Goal: Transaction & Acquisition: Purchase product/service

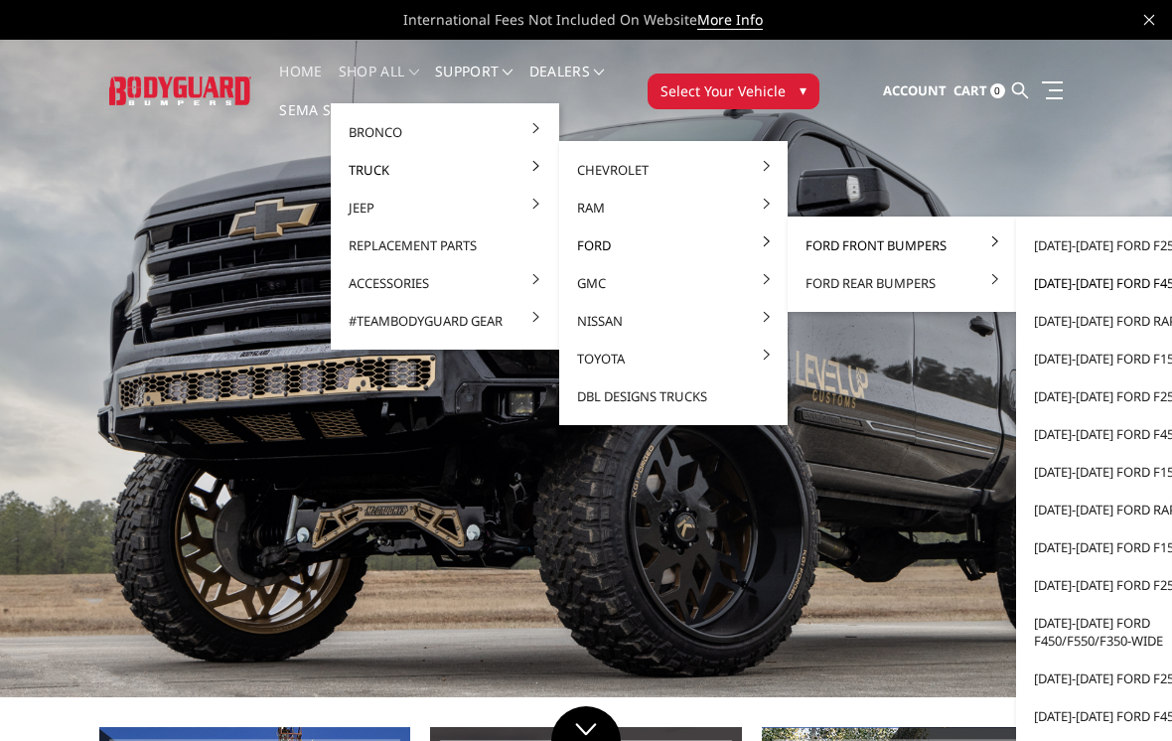
click at [1139, 284] on link "[DATE]-[DATE] Ford F450/F550" at bounding box center [1130, 283] width 212 height 38
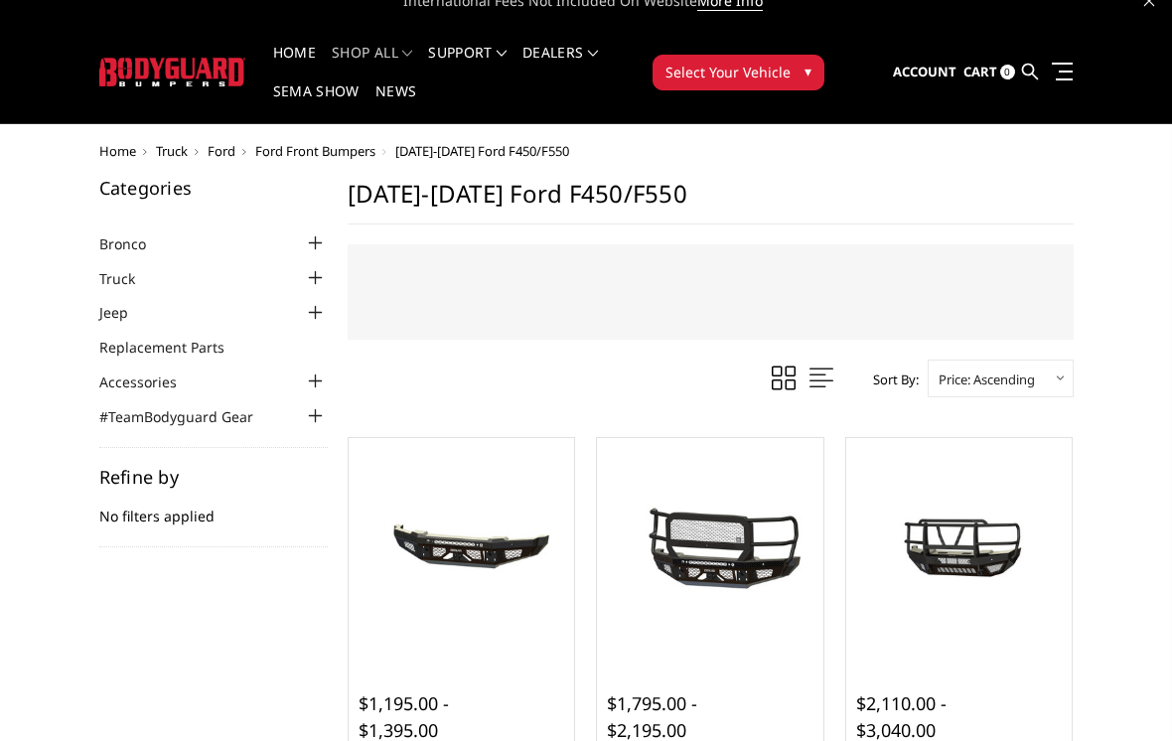
scroll to position [20, 0]
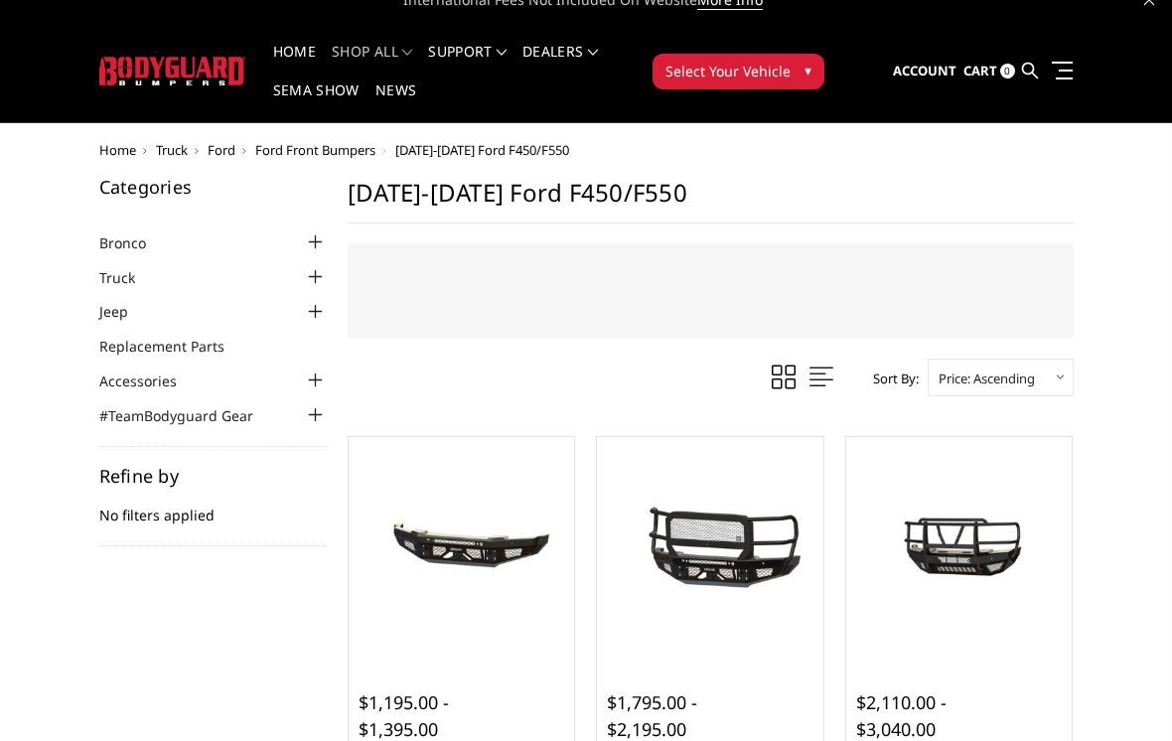
click at [1053, 380] on select "Featured Items Newest Items Best Selling A to Z Z to A By Review Price: Ascendi…" at bounding box center [1000, 377] width 146 height 38
select select "pricedesc"
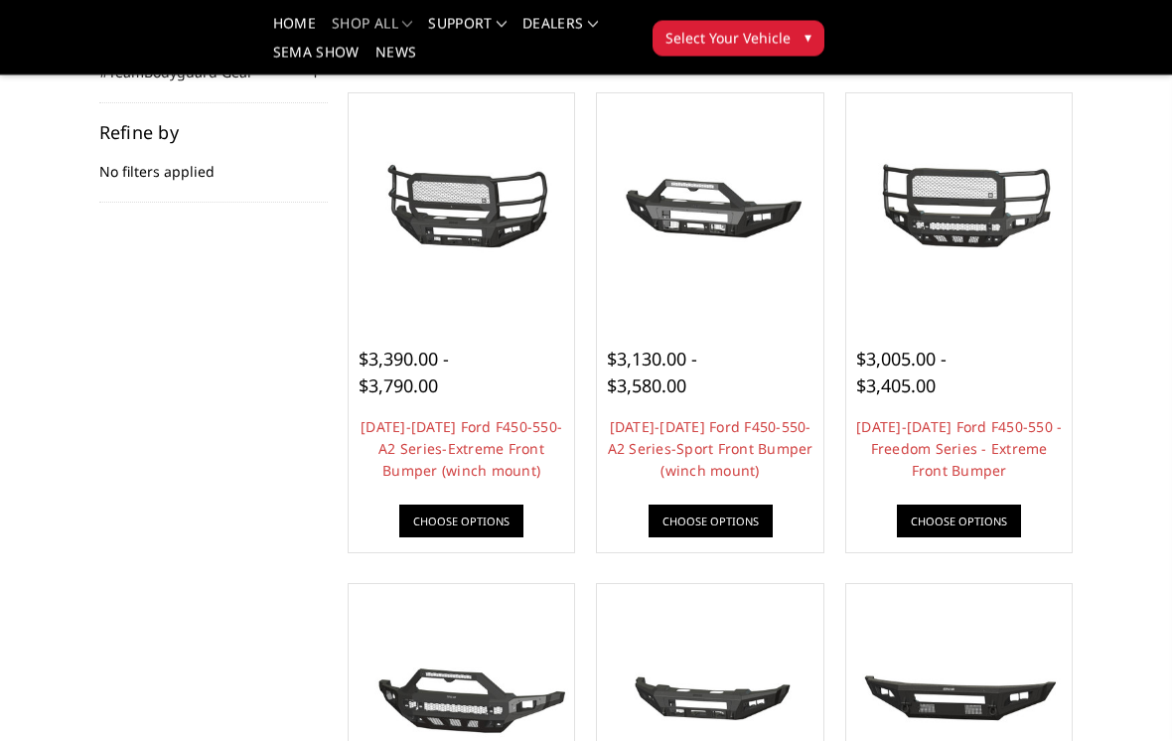
scroll to position [304, 0]
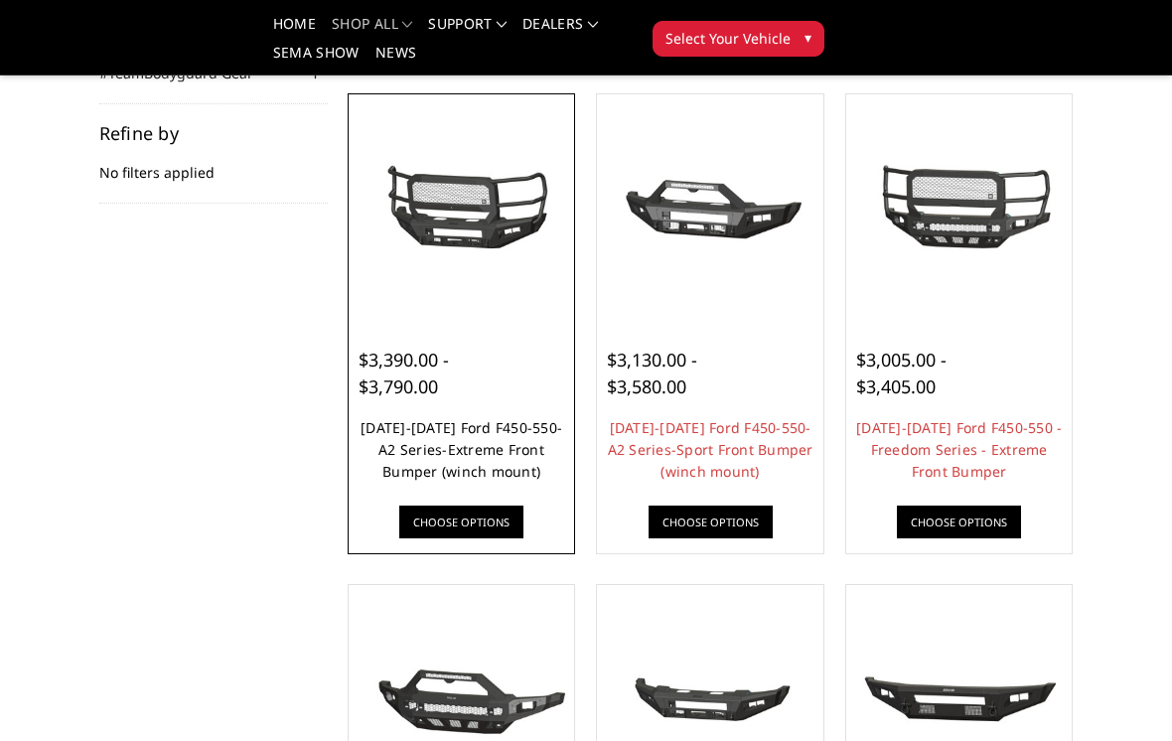
click at [506, 437] on link "2023-2025 Ford F450-550-A2 Series-Extreme Front Bumper (winch mount)" at bounding box center [461, 449] width 202 height 63
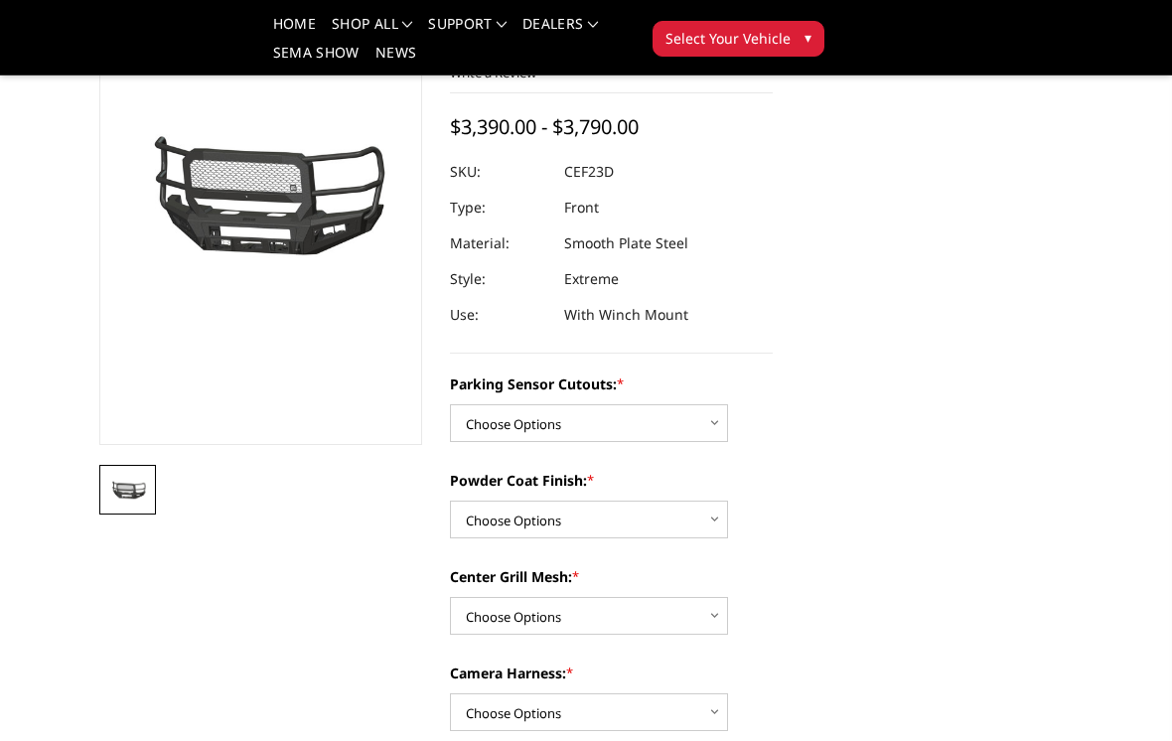
scroll to position [193, 0]
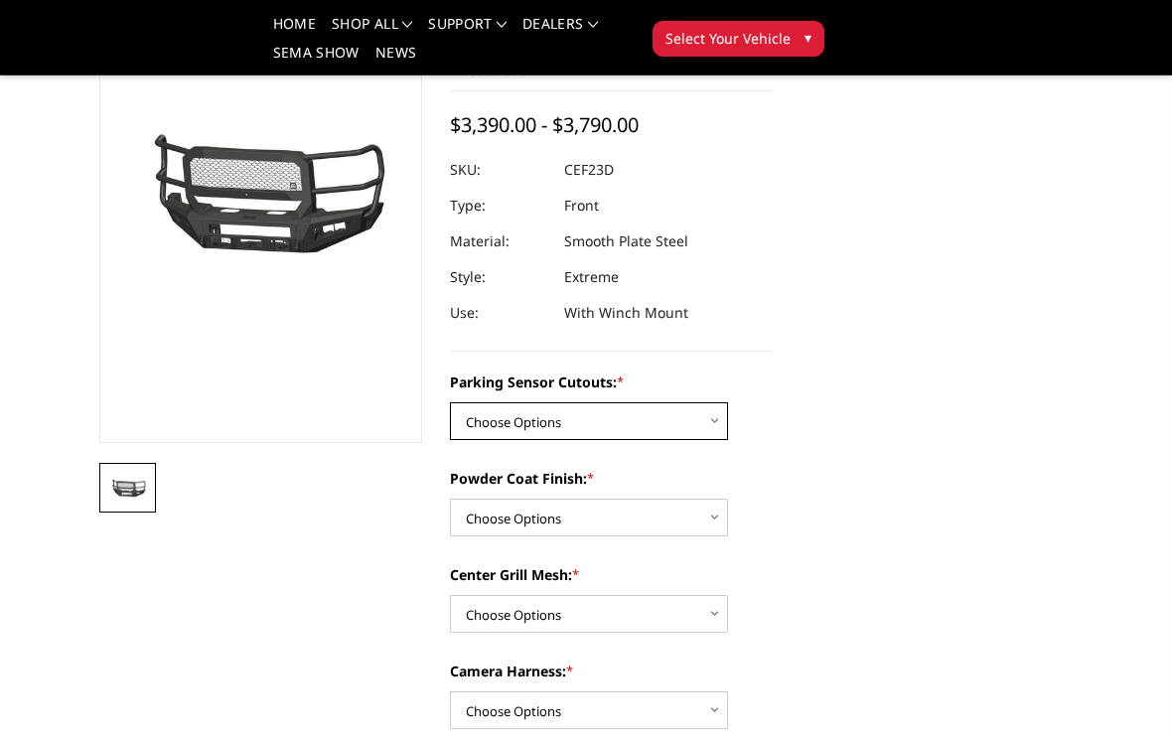
click at [669, 412] on select "Choose Options No-Without Parking Sensor Cutouts Yes-With Parking Sensor Cutouts" at bounding box center [589, 421] width 278 height 38
select select "2429"
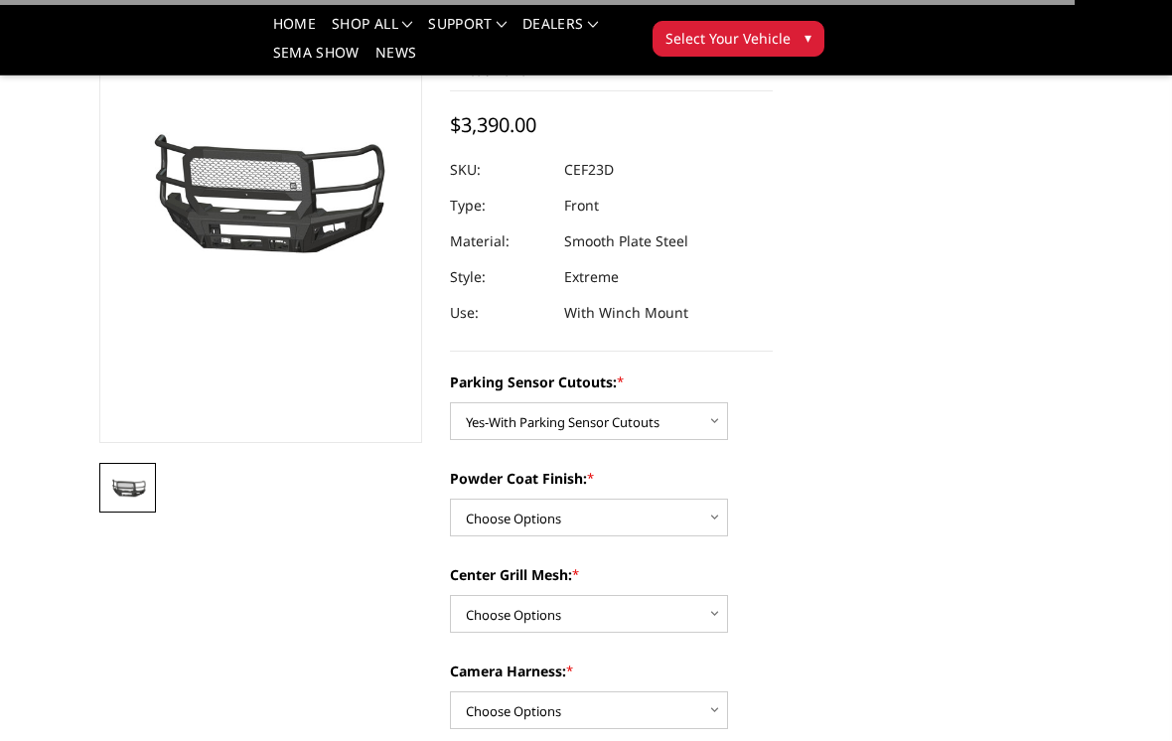
click at [646, 488] on label "Powder Coat Finish: *" at bounding box center [611, 478] width 323 height 21
click at [646, 498] on select "Choose Options Bare Metal Textured Black Powder Coat" at bounding box center [589, 517] width 278 height 38
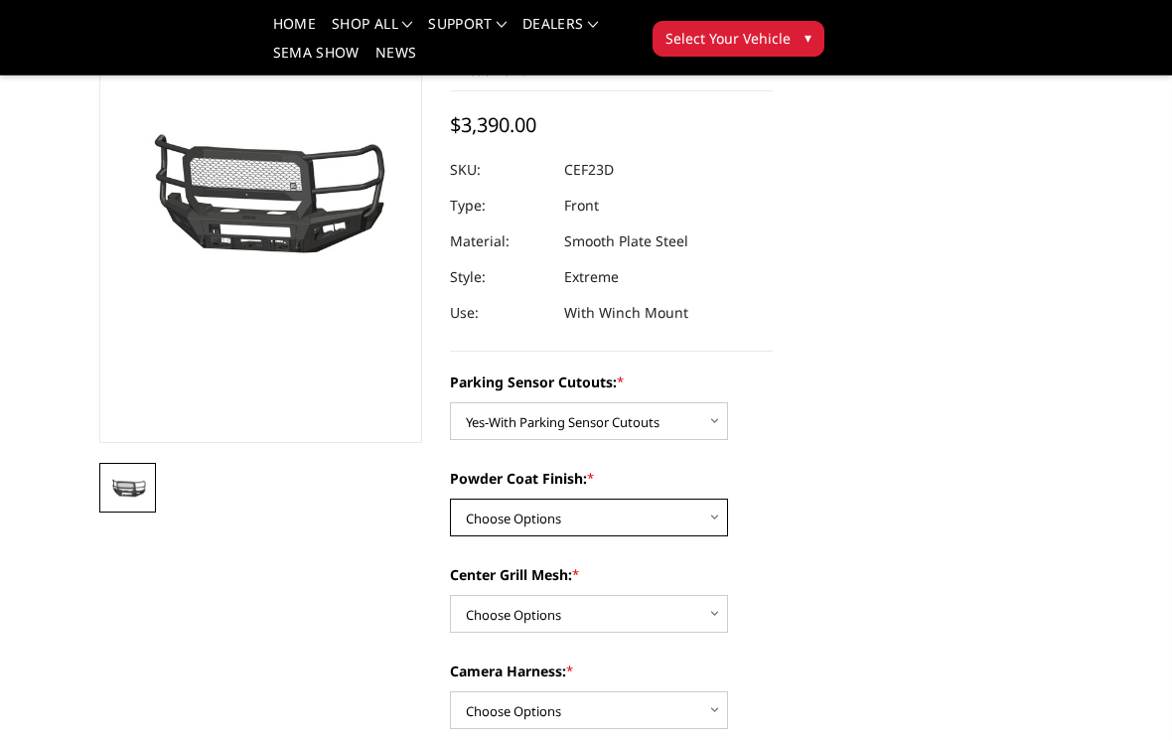
click at [656, 518] on select "Choose Options Bare Metal Textured Black Powder Coat" at bounding box center [589, 517] width 278 height 38
click at [658, 518] on select "Choose Options Bare Metal Textured Black Powder Coat" at bounding box center [589, 517] width 278 height 38
select select "2431"
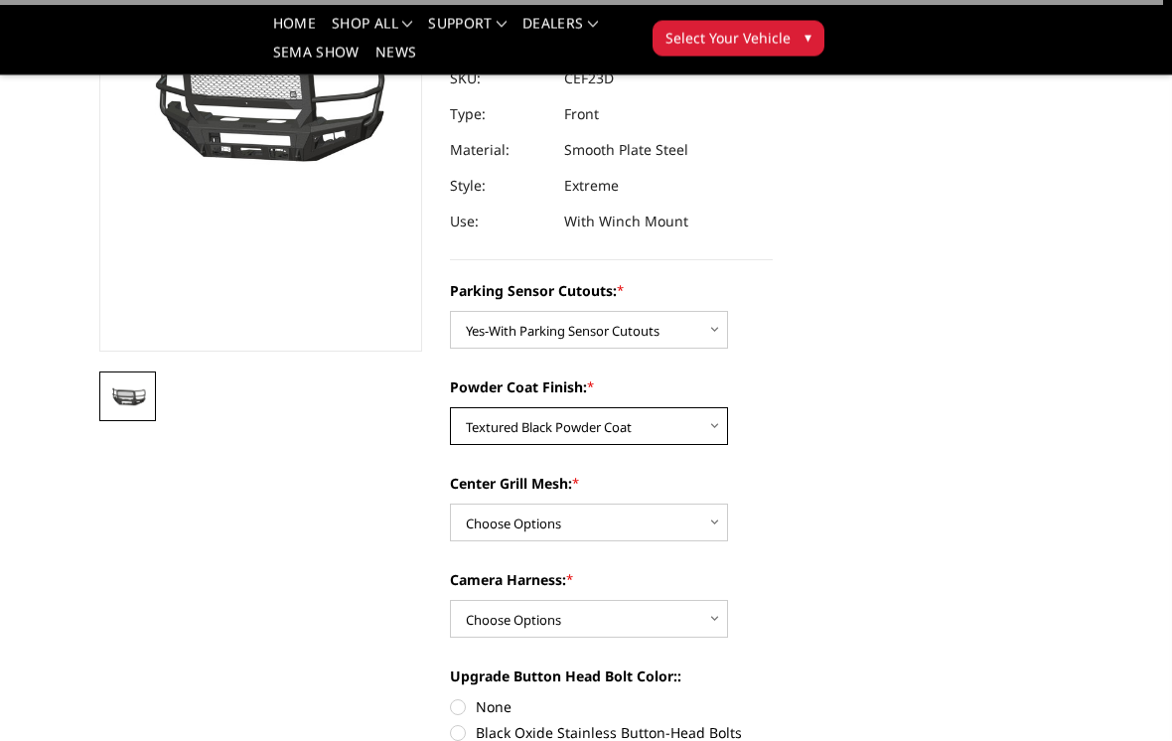
scroll to position [531, 0]
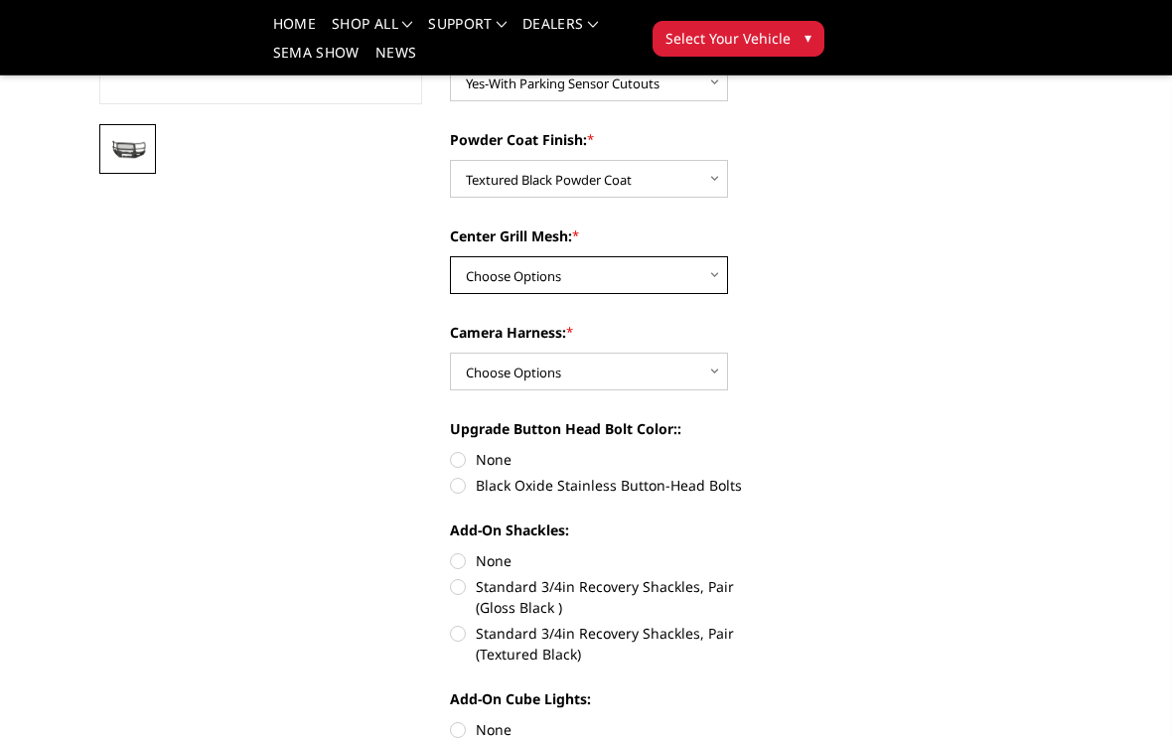
click at [674, 277] on select "Choose Options With Center Grill Mesh Without Center Grill Mesh" at bounding box center [589, 275] width 278 height 38
select select "2432"
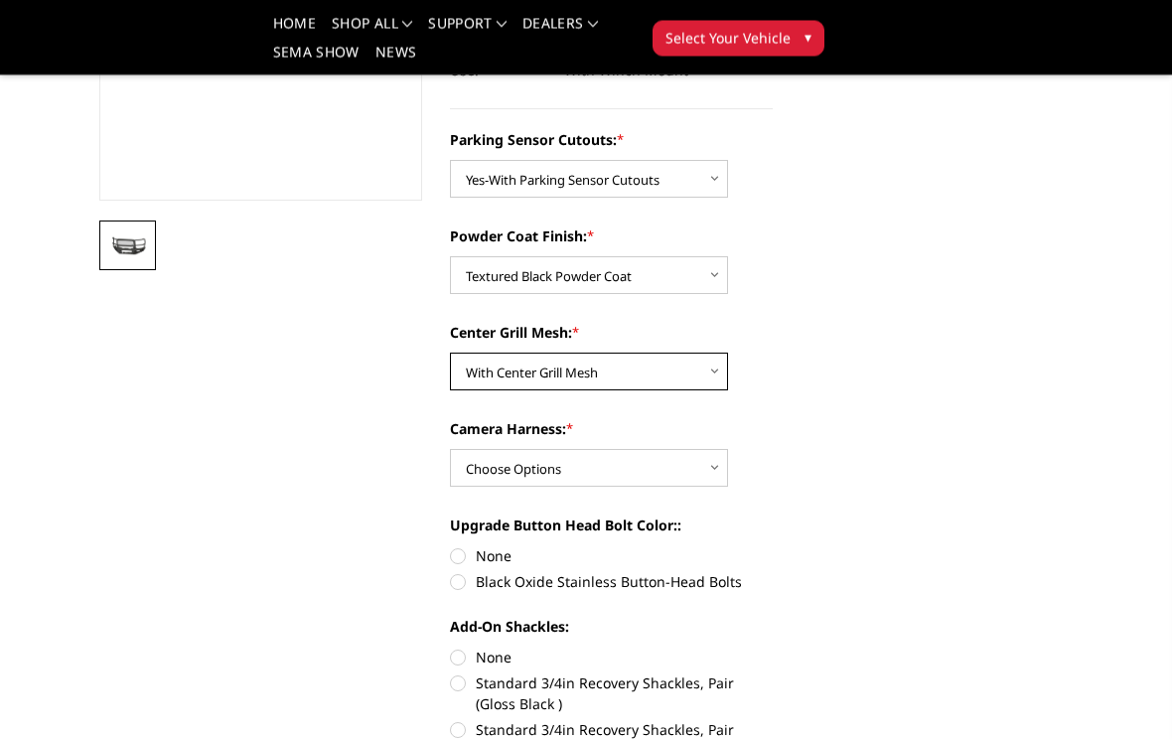
scroll to position [449, 0]
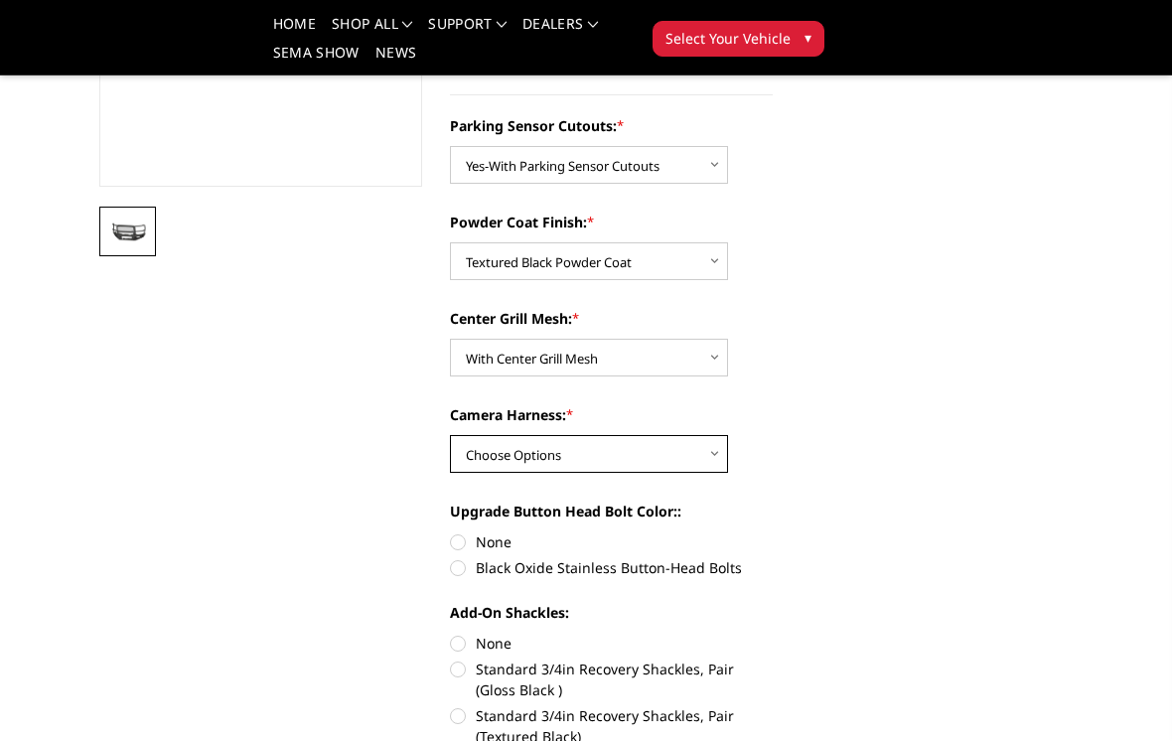
click at [636, 469] on select "Choose Options WITH Camera Harness WITHOUT Camera Harness" at bounding box center [589, 454] width 278 height 38
select select "2434"
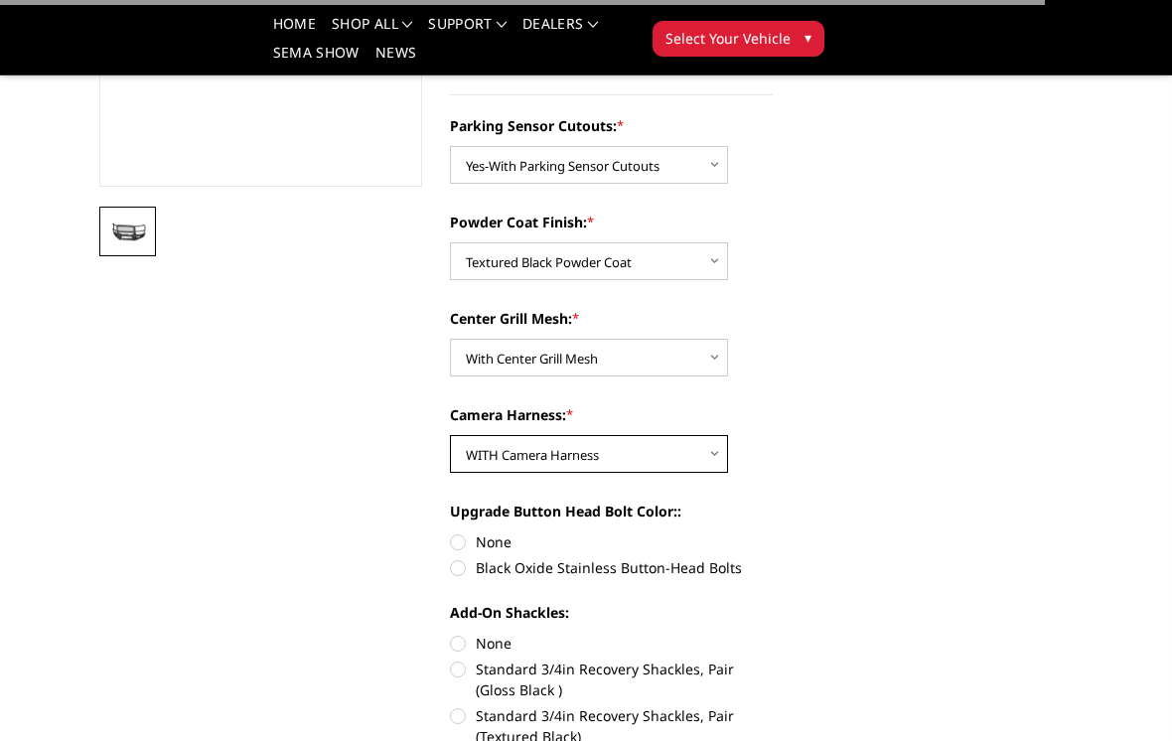
click at [670, 447] on select "Choose Options WITH Camera Harness WITHOUT Camera Harness" at bounding box center [589, 454] width 278 height 38
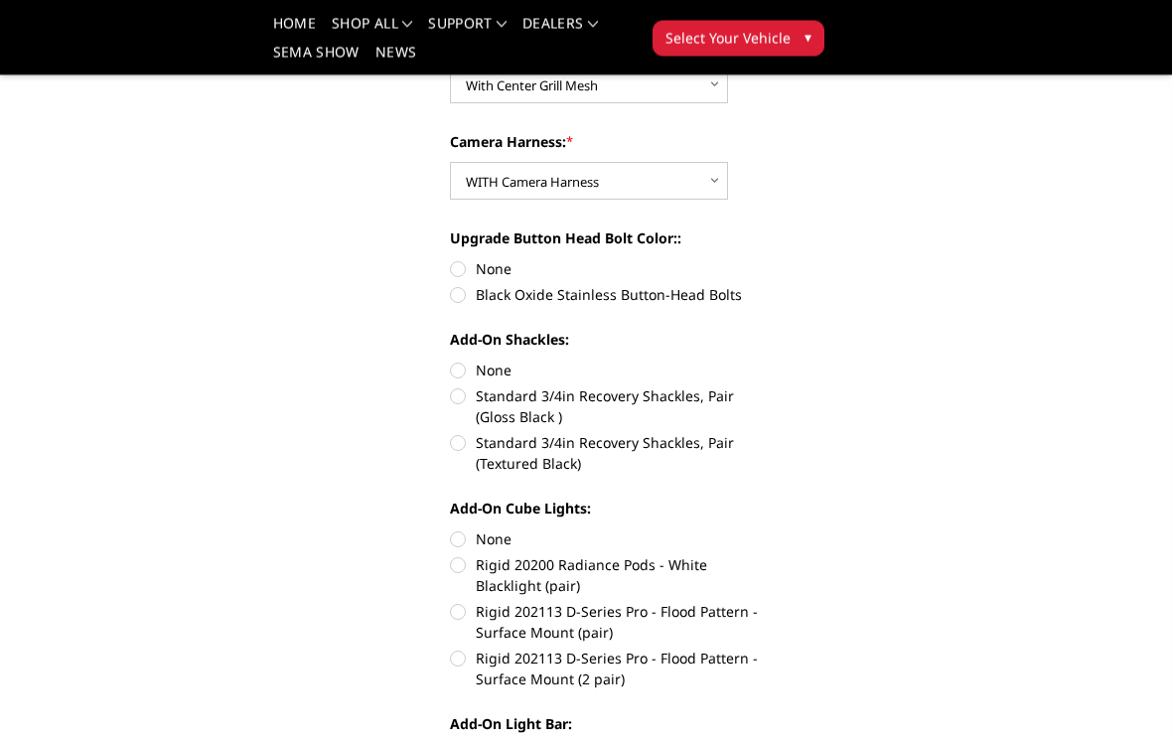
click at [684, 279] on label "None" at bounding box center [611, 269] width 323 height 21
click at [451, 260] on input "None" at bounding box center [450, 259] width 1 height 1
radio input "true"
click at [688, 302] on label "Black Oxide Stainless Button-Head Bolts" at bounding box center [611, 294] width 323 height 21
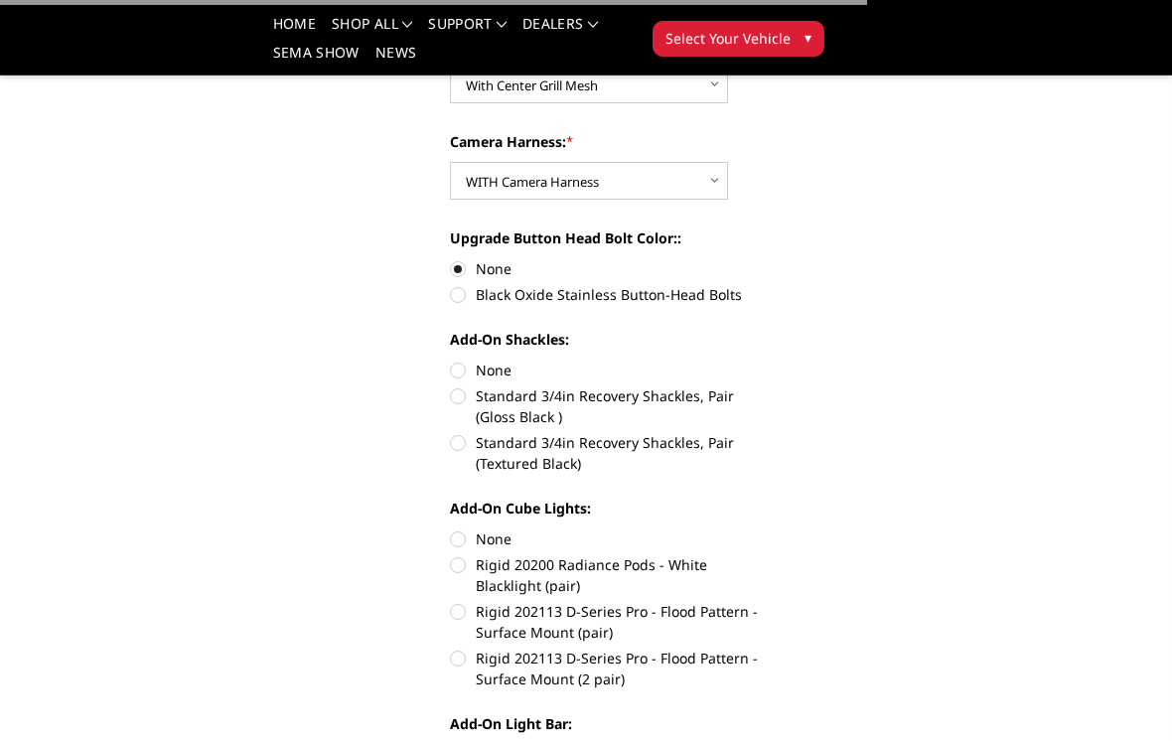
click at [772, 259] on input "Black Oxide Stainless Button-Head Bolts" at bounding box center [772, 258] width 1 height 1
radio input "true"
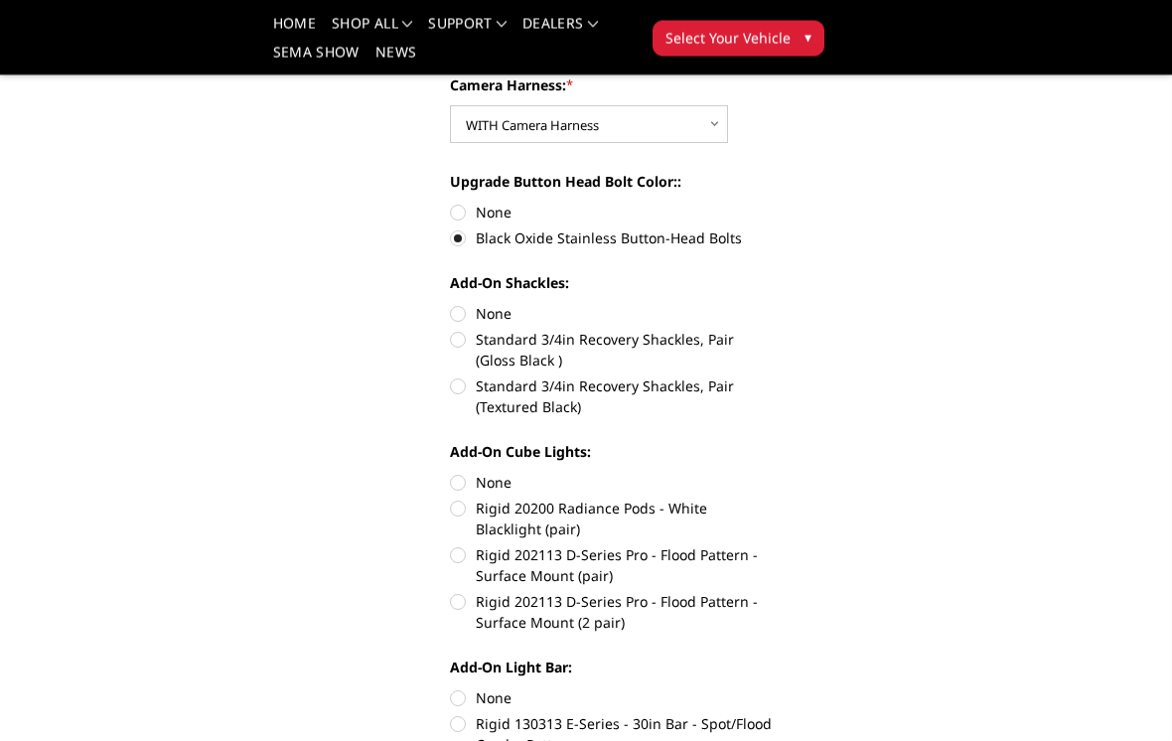
scroll to position [787, 0]
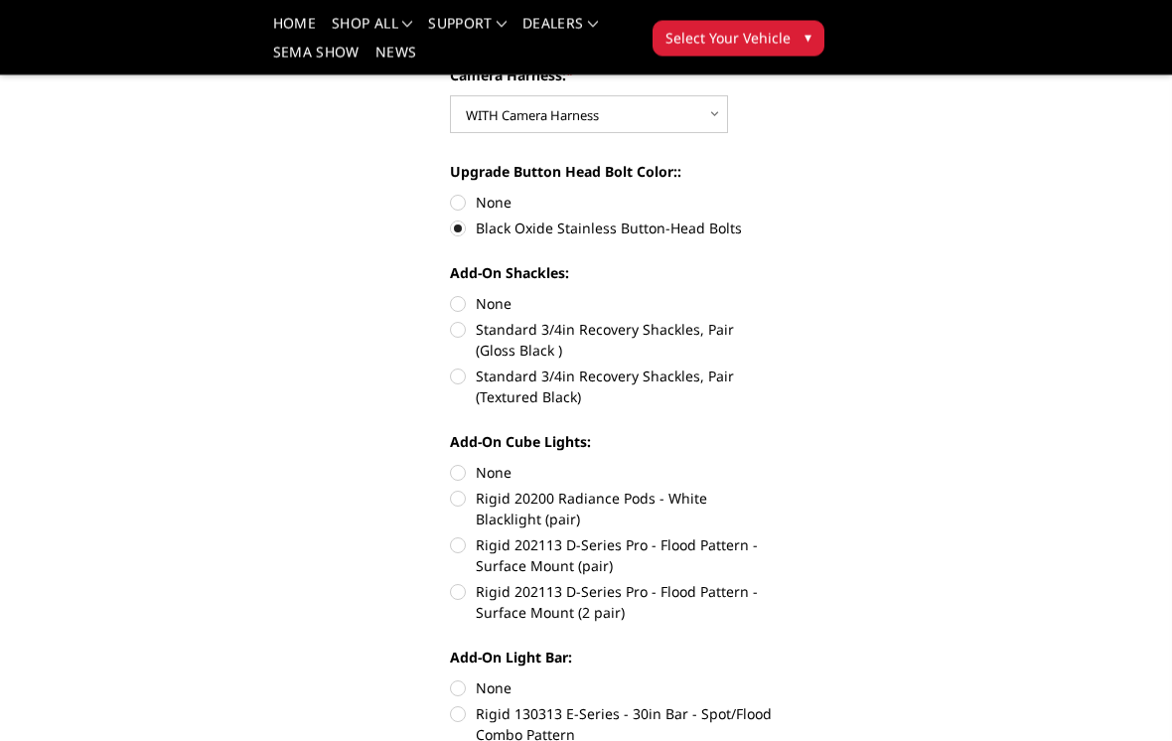
click at [669, 385] on label "Standard 3/4in Recovery Shackles, Pair (Textured Black)" at bounding box center [611, 387] width 323 height 42
click at [772, 321] on input "Standard 3/4in Recovery Shackles, Pair (Textured Black)" at bounding box center [772, 320] width 1 height 1
radio input "true"
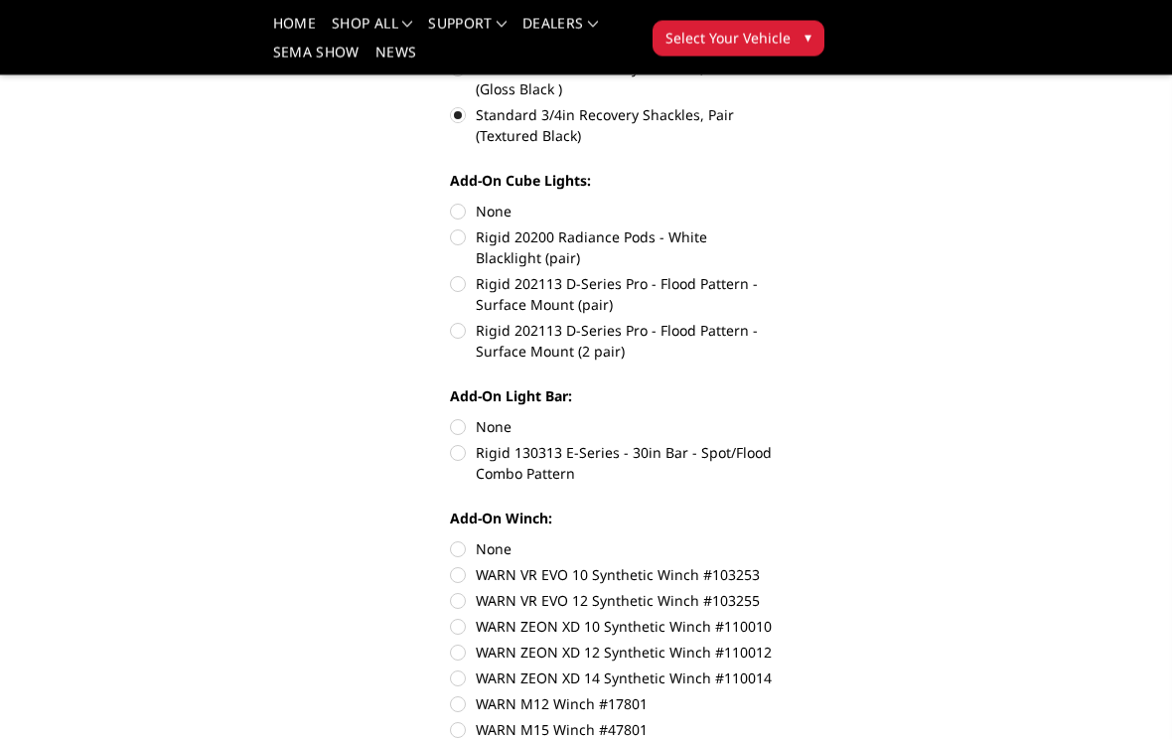
scroll to position [1051, 0]
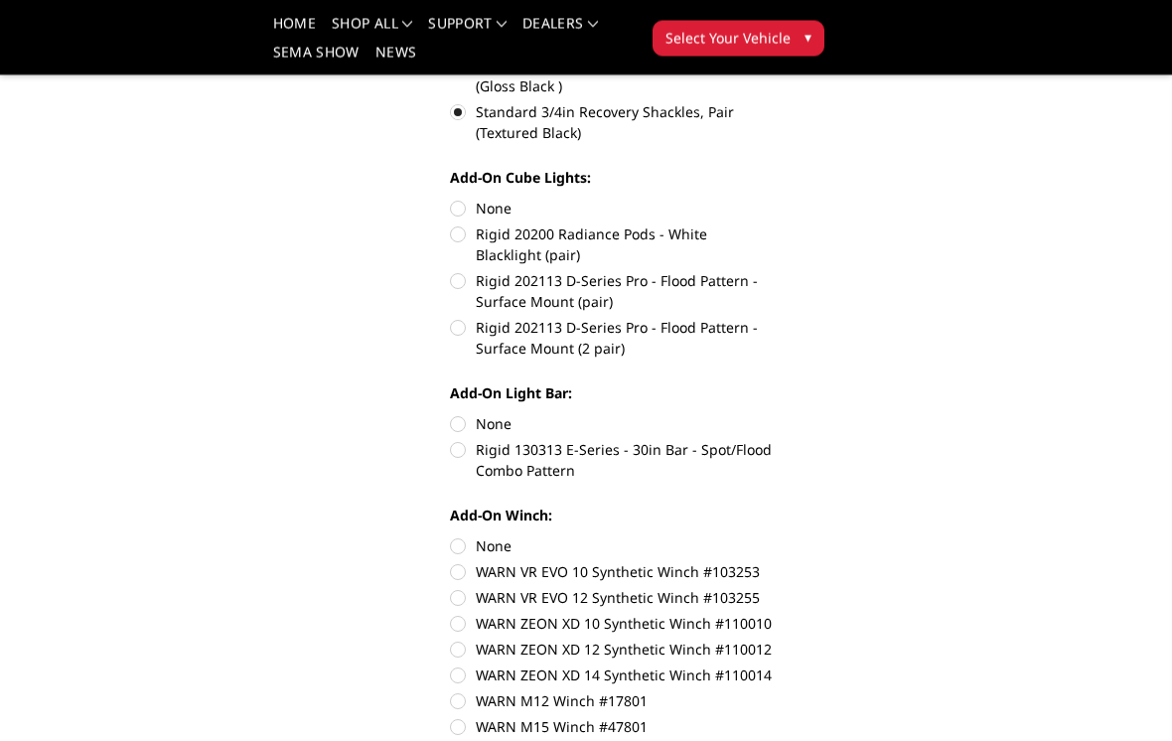
click at [684, 331] on label "Rigid 202113 D-Series Pro - Flood Pattern - Surface Mount (2 pair)" at bounding box center [611, 339] width 323 height 42
click at [772, 272] on input "Rigid 202113 D-Series Pro - Flood Pattern - Surface Mount (2 pair)" at bounding box center [772, 271] width 1 height 1
radio input "true"
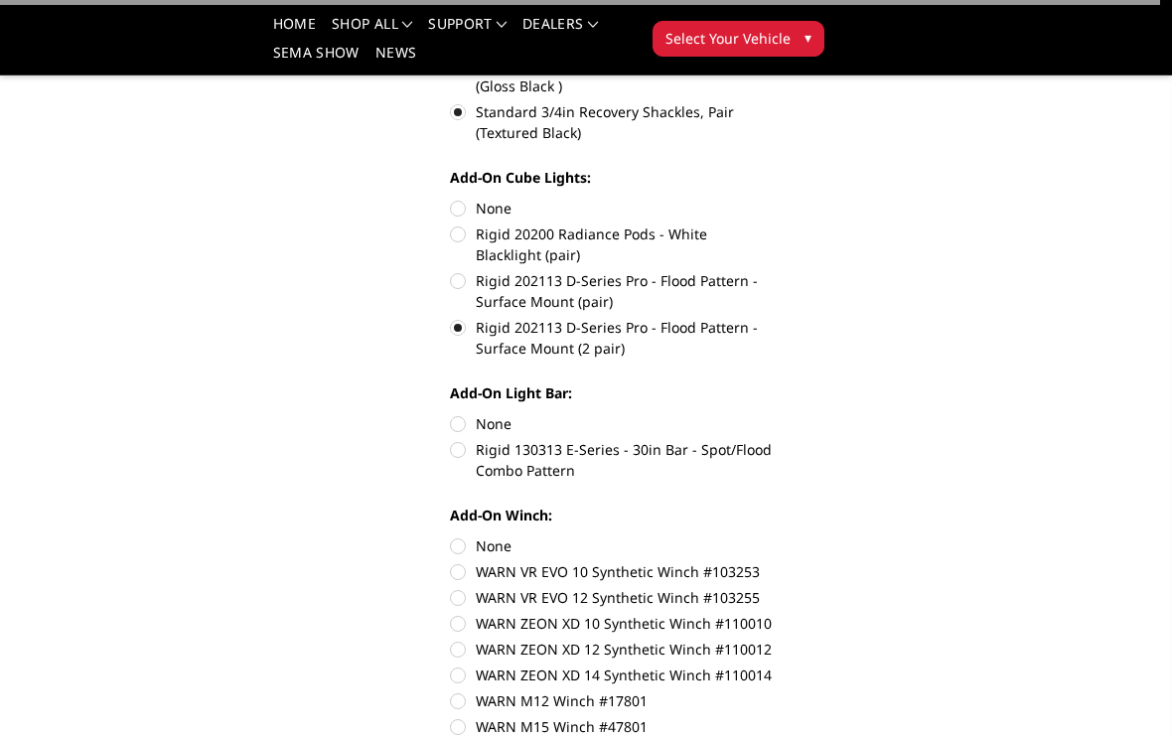
click at [713, 297] on label "Rigid 202113 D-Series Pro - Flood Pattern - Surface Mount (pair)" at bounding box center [611, 291] width 323 height 42
click at [772, 224] on input "Rigid 202113 D-Series Pro - Flood Pattern - Surface Mount (pair)" at bounding box center [772, 223] width 1 height 1
radio input "true"
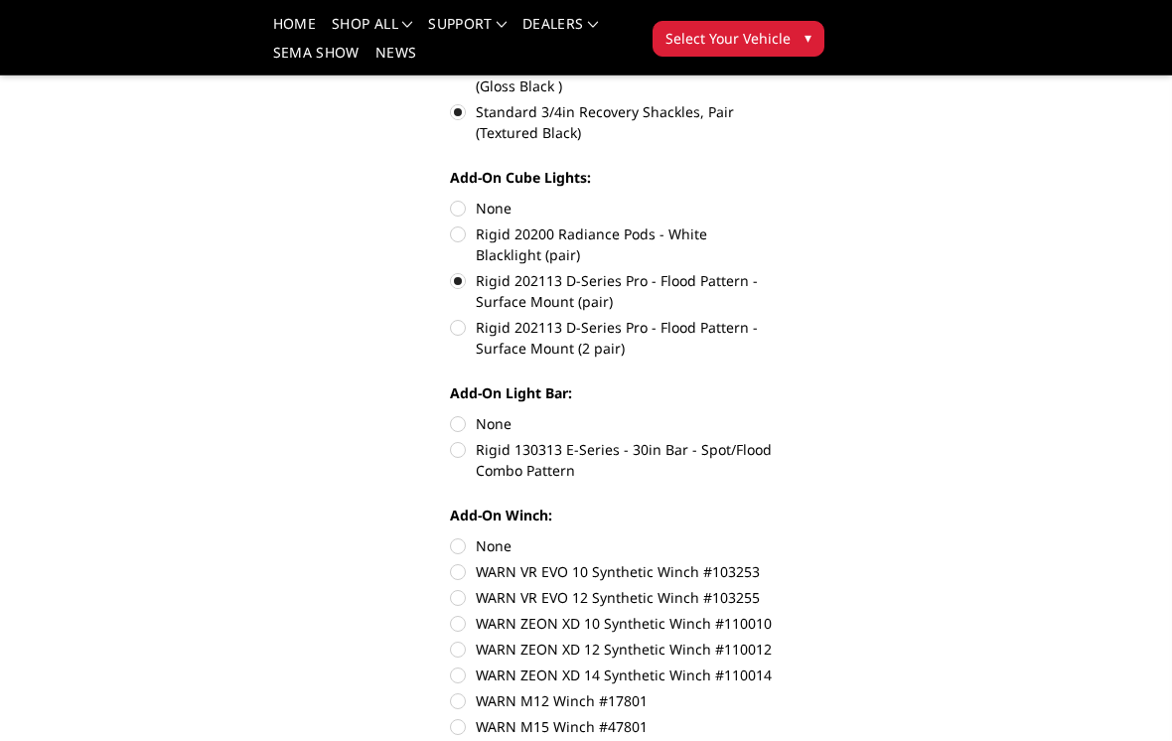
click at [705, 252] on label "Rigid 20200 Radiance Pods - White Blacklight (pair)" at bounding box center [611, 244] width 323 height 42
click at [772, 199] on input "Rigid 20200 Radiance Pods - White Blacklight (pair)" at bounding box center [772, 198] width 1 height 1
radio input "true"
click at [700, 277] on label "Rigid 202113 D-Series Pro - Flood Pattern - Surface Mount (pair)" at bounding box center [611, 291] width 323 height 42
click at [772, 224] on input "Rigid 202113 D-Series Pro - Flood Pattern - Surface Mount (pair)" at bounding box center [772, 223] width 1 height 1
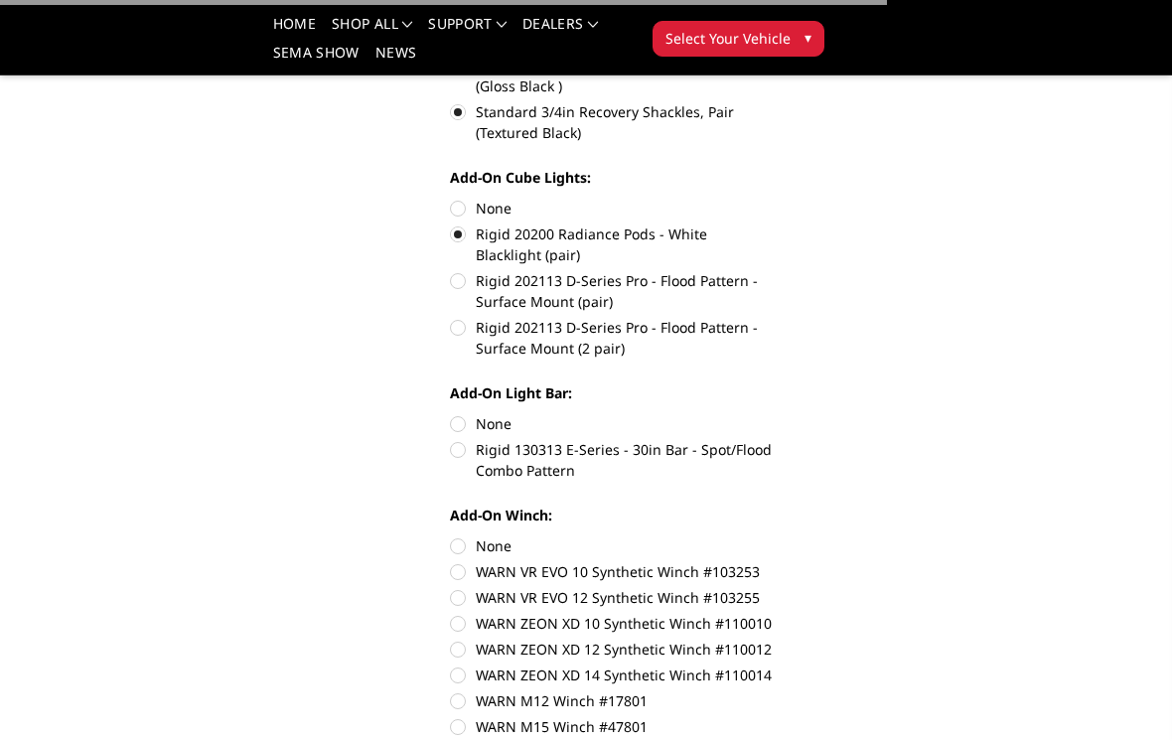
radio input "true"
click at [692, 332] on label "Rigid 202113 D-Series Pro - Flood Pattern - Surface Mount (2 pair)" at bounding box center [611, 338] width 323 height 42
click at [772, 271] on input "Rigid 202113 D-Series Pro - Flood Pattern - Surface Mount (2 pair)" at bounding box center [772, 270] width 1 height 1
radio input "true"
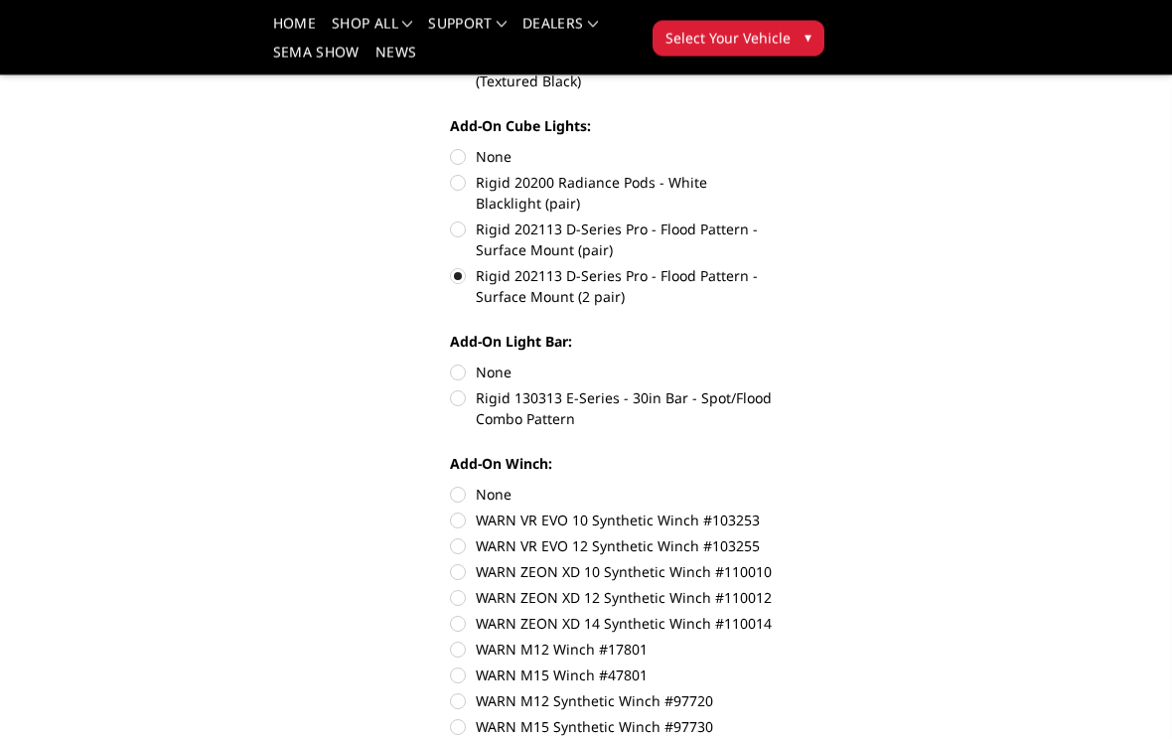
scroll to position [1104, 0]
click at [705, 405] on label "Rigid 130313 E-Series - 30in Bar - Spot/Flood Combo Pattern" at bounding box center [611, 408] width 323 height 42
click at [772, 362] on input "Rigid 130313 E-Series - 30in Bar - Spot/Flood Combo Pattern" at bounding box center [772, 361] width 1 height 1
radio input "true"
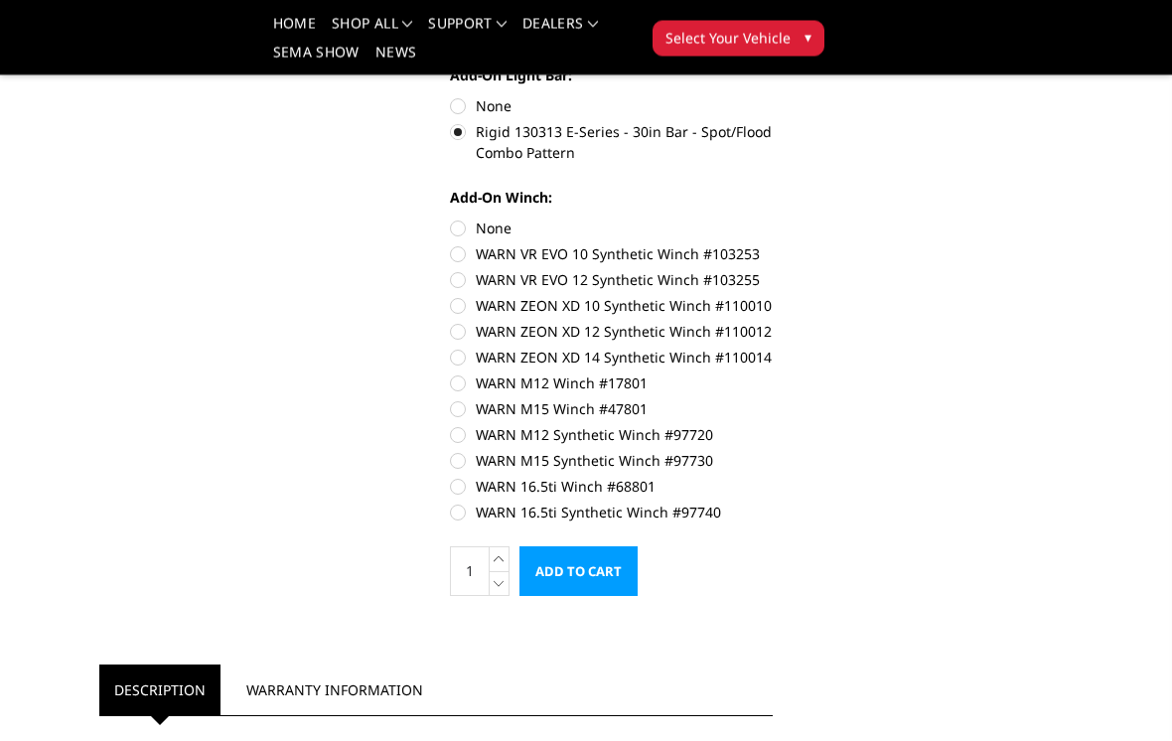
scroll to position [1435, 0]
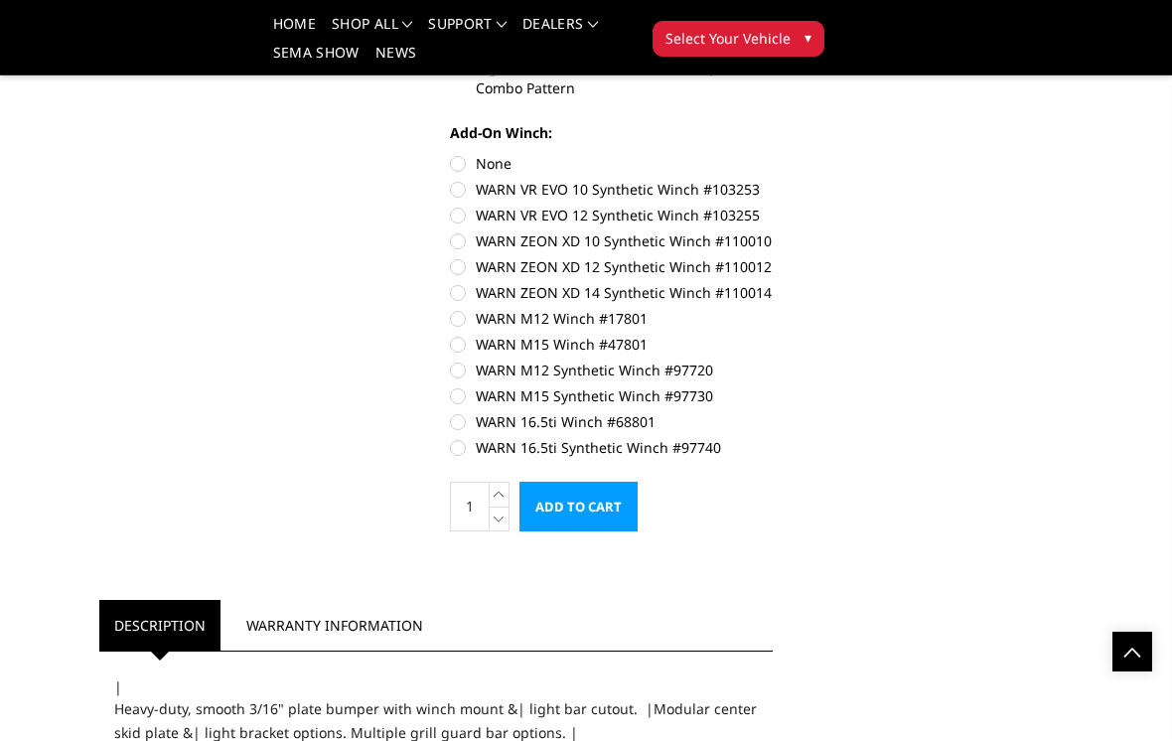
click at [686, 457] on label "WARN 16.5ti Synthetic Winch #97740" at bounding box center [611, 447] width 323 height 21
click at [772, 412] on input "WARN 16.5ti Synthetic Winch #97740" at bounding box center [772, 411] width 1 height 1
radio input "true"
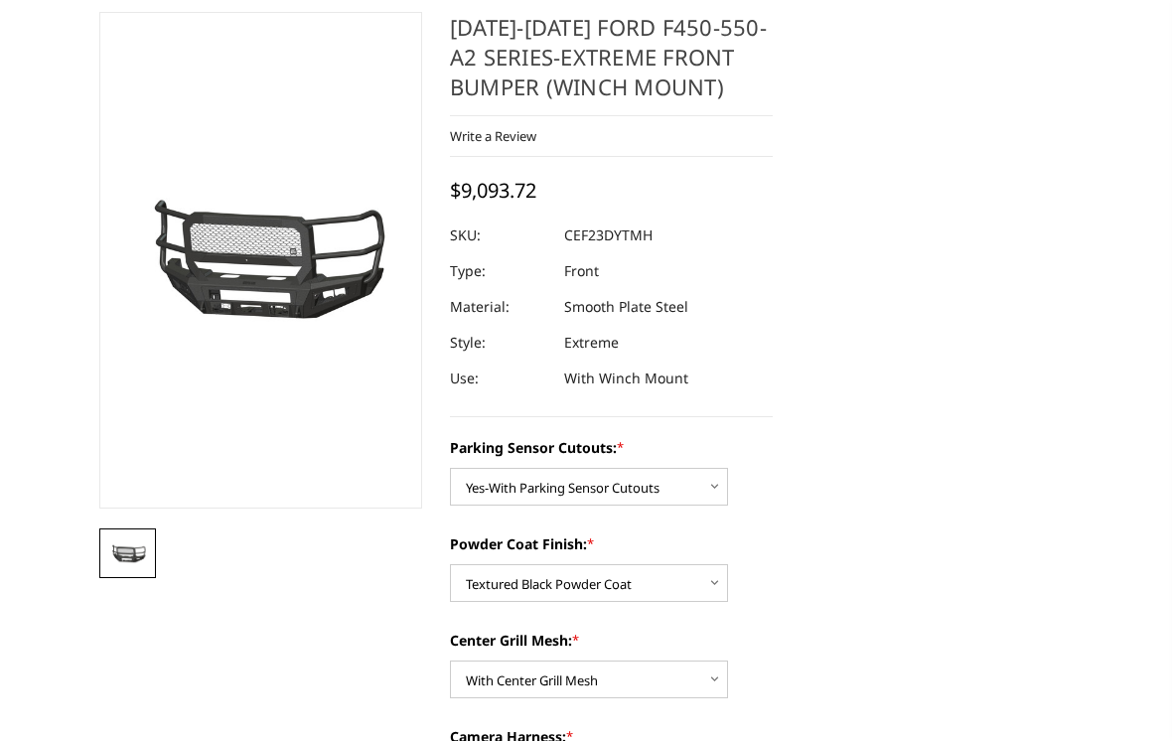
scroll to position [0, 0]
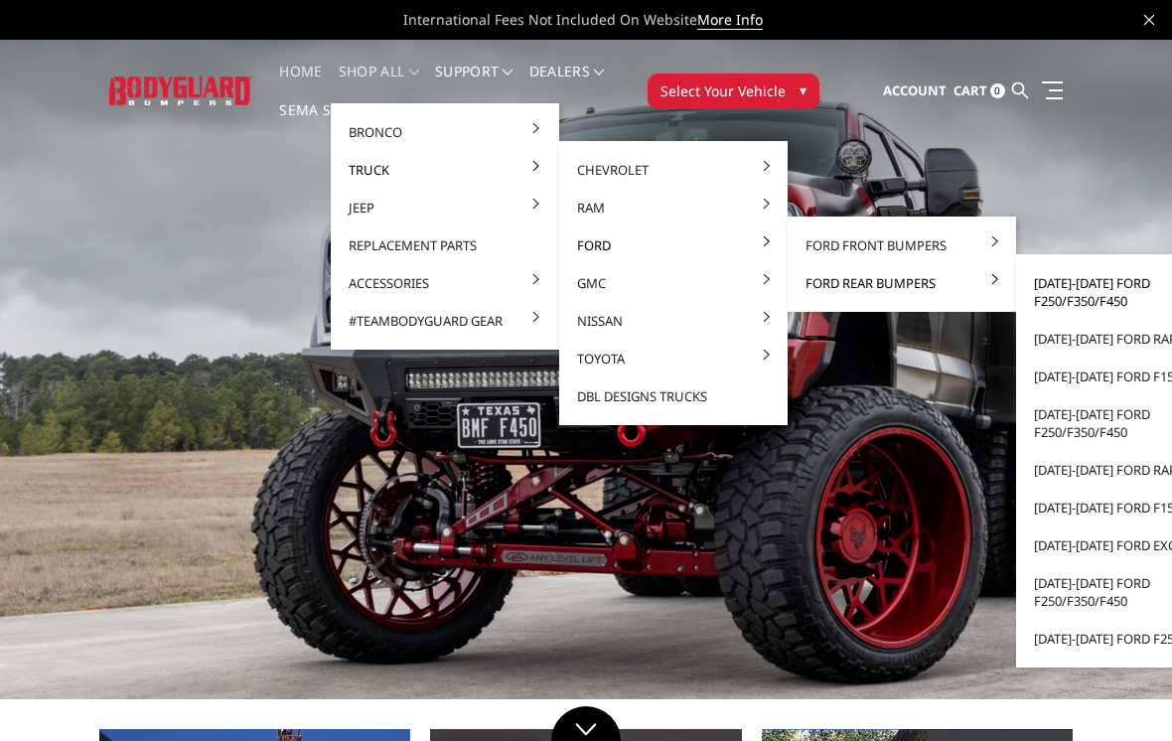
click at [1127, 282] on link "[DATE]-[DATE] Ford F250/F350/F450" at bounding box center [1130, 292] width 212 height 56
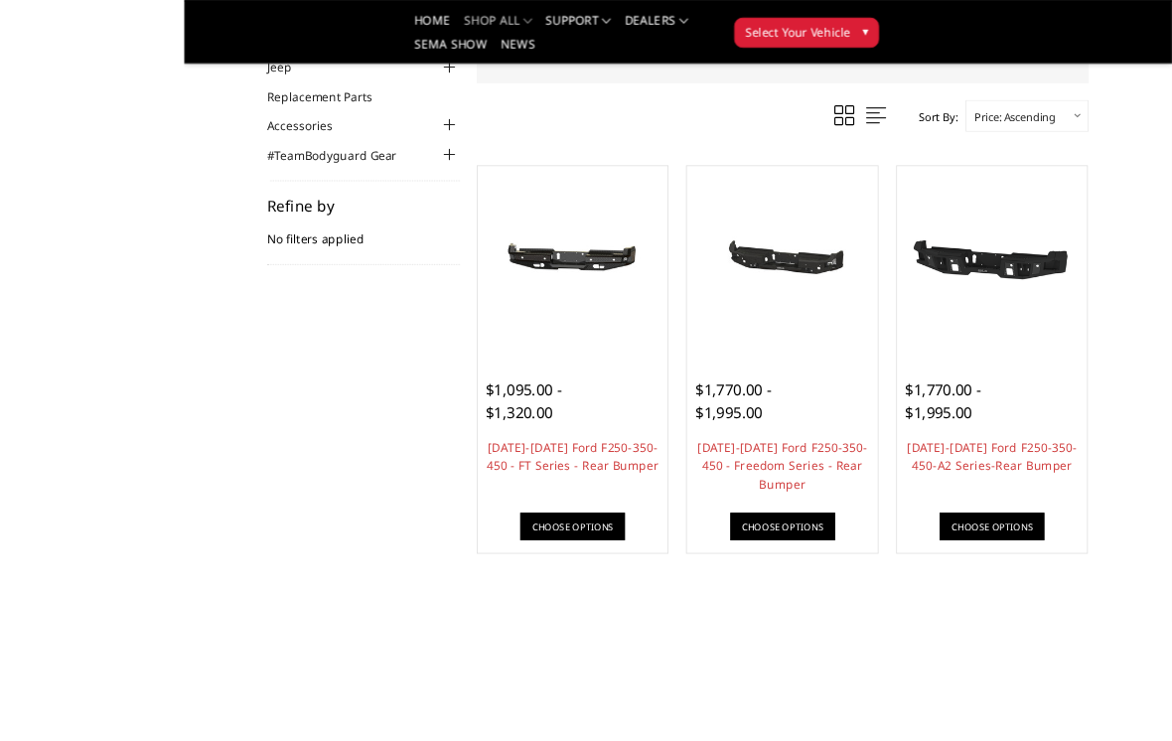
scroll to position [294, 0]
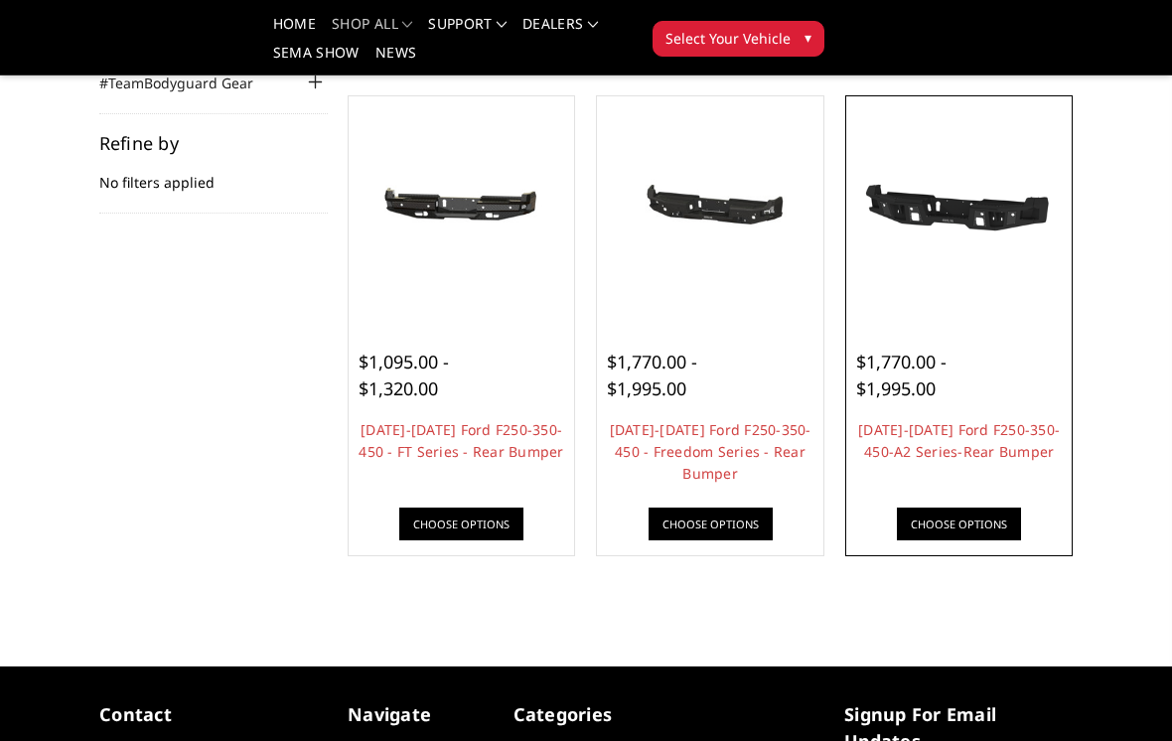
click at [995, 413] on div "$1,770.00 - $1,995.00 [DATE]-[DATE] Ford F250-350-450-A2 Series-Rear Bumper | T…" at bounding box center [959, 434] width 216 height 232
click at [992, 458] on link "[DATE]-[DATE] Ford F250-350-450-A2 Series-Rear Bumper" at bounding box center [959, 440] width 202 height 41
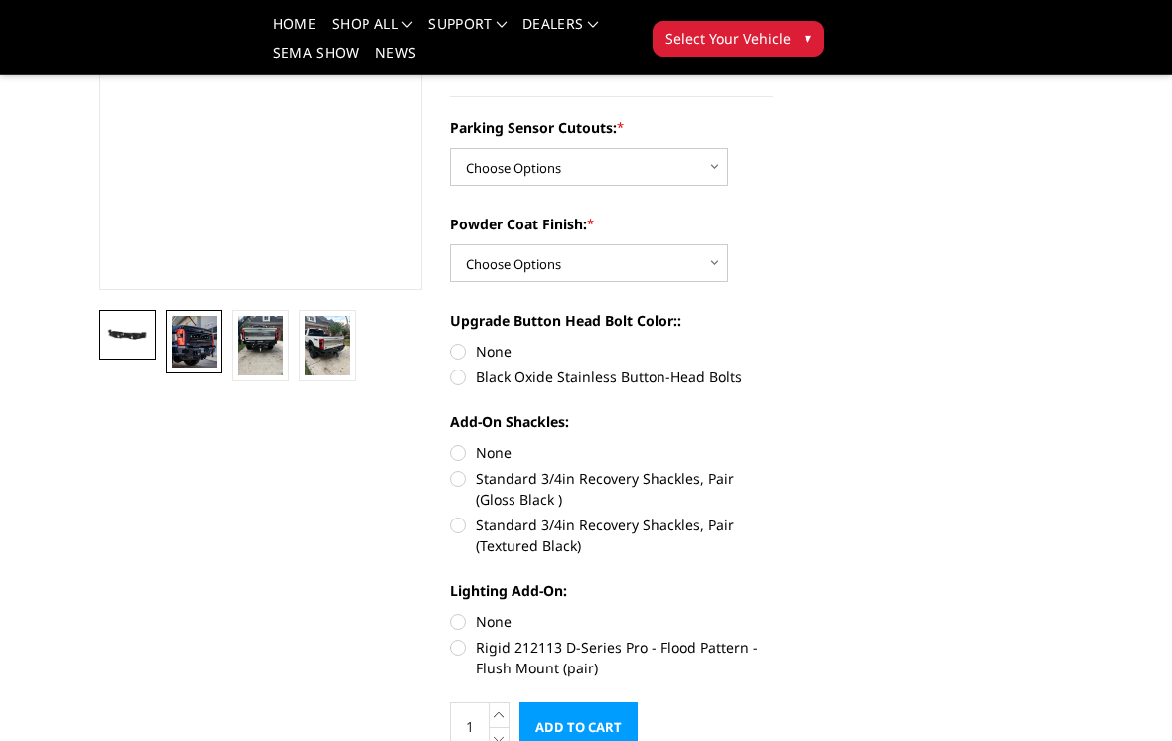
click at [198, 348] on img at bounding box center [194, 342] width 45 height 52
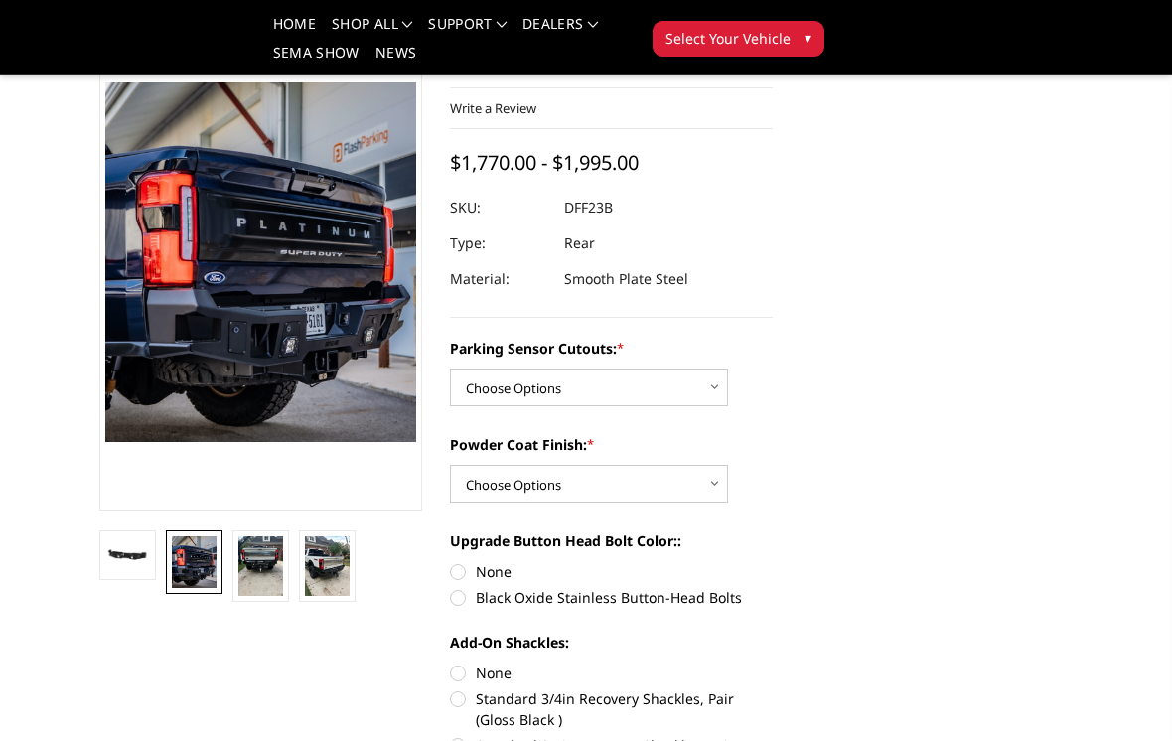
scroll to position [118, 0]
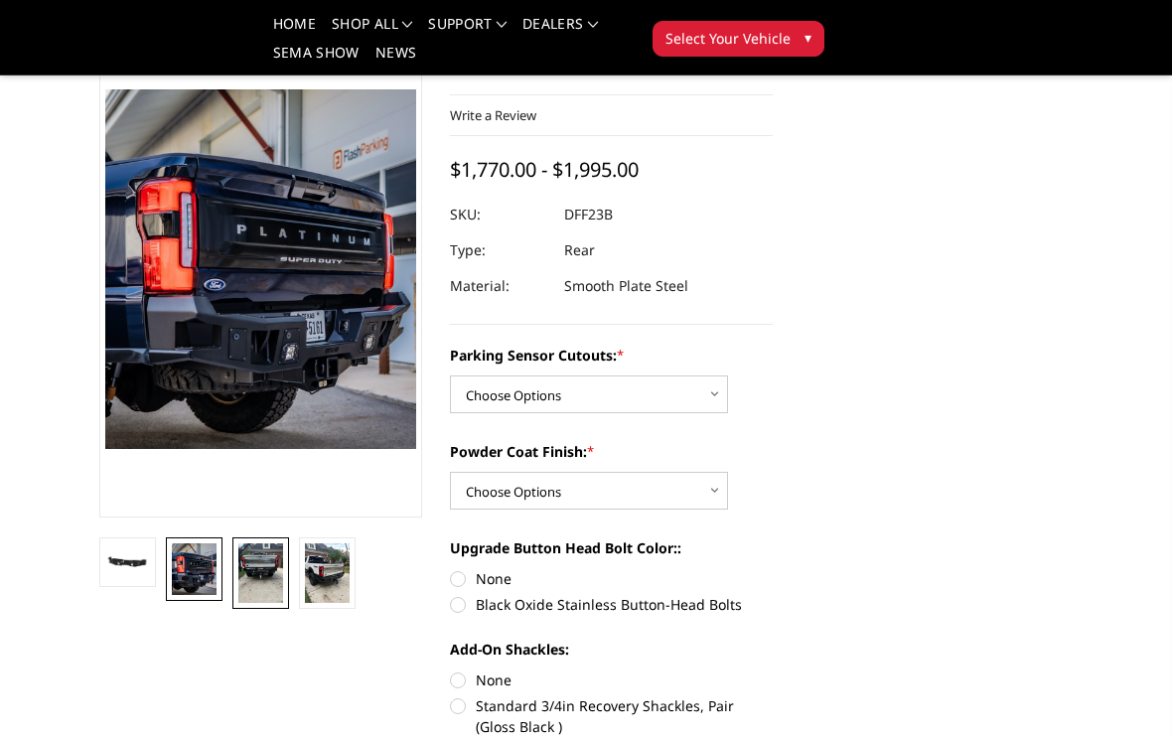
click at [282, 569] on img at bounding box center [260, 573] width 45 height 60
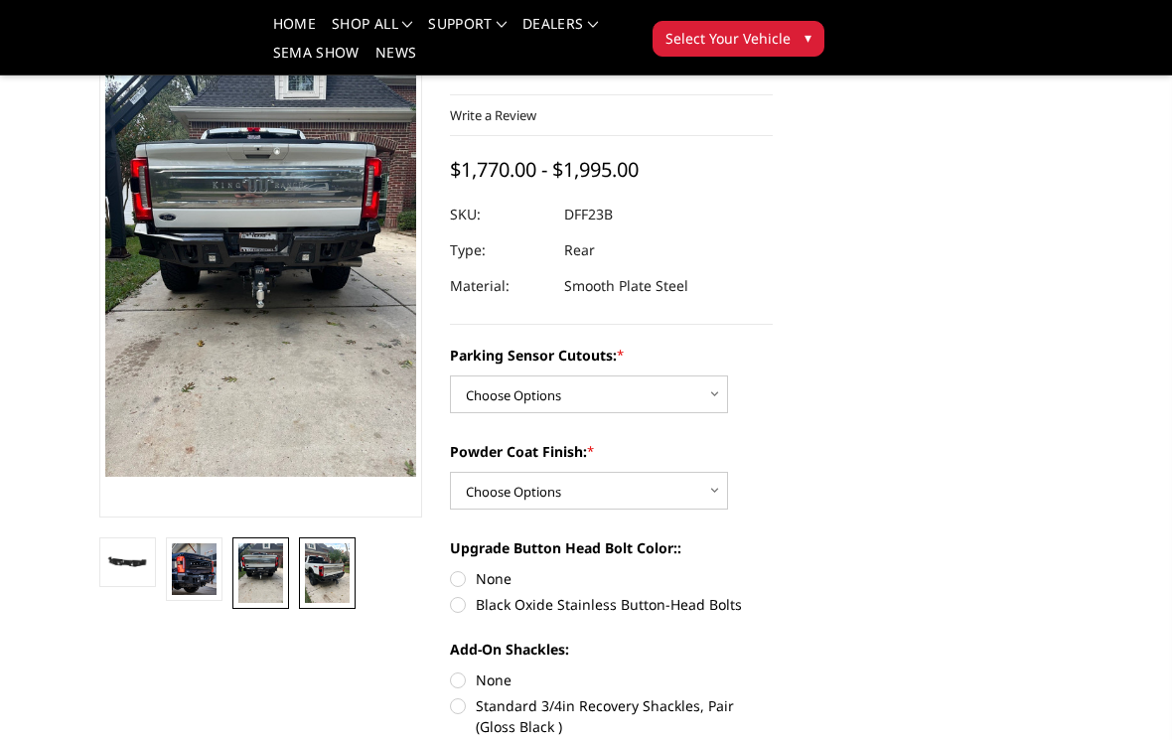
click at [329, 572] on img at bounding box center [327, 573] width 45 height 60
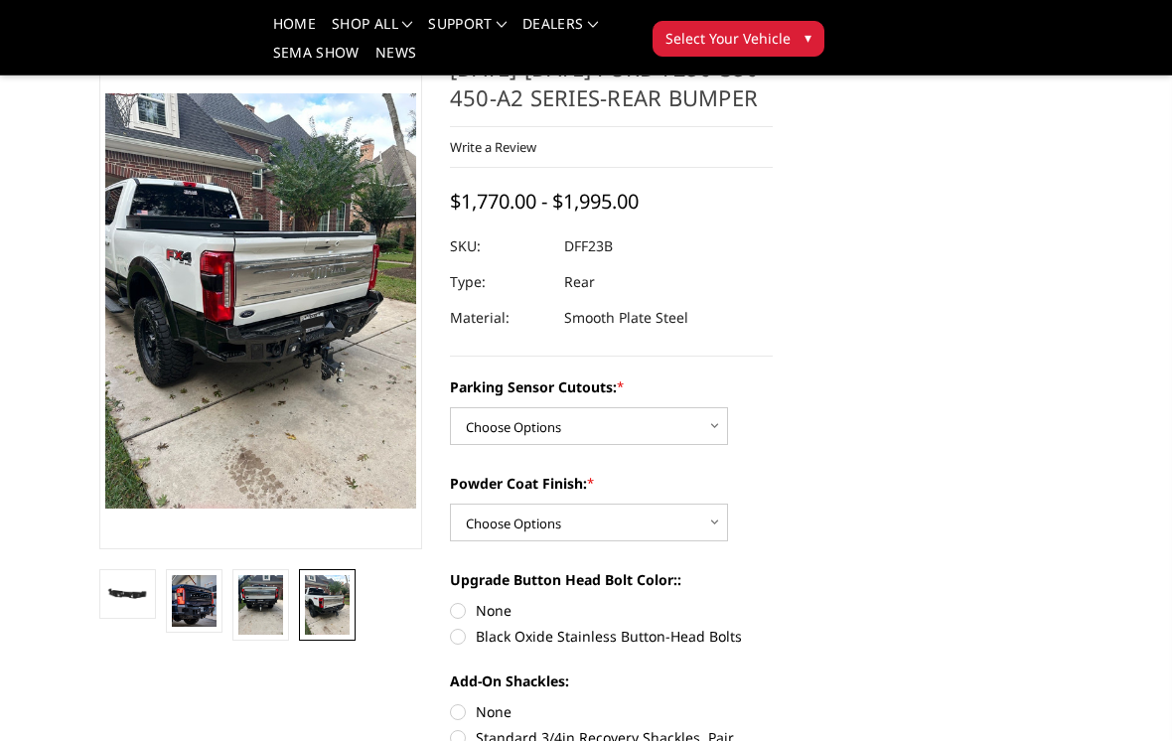
scroll to position [0, 0]
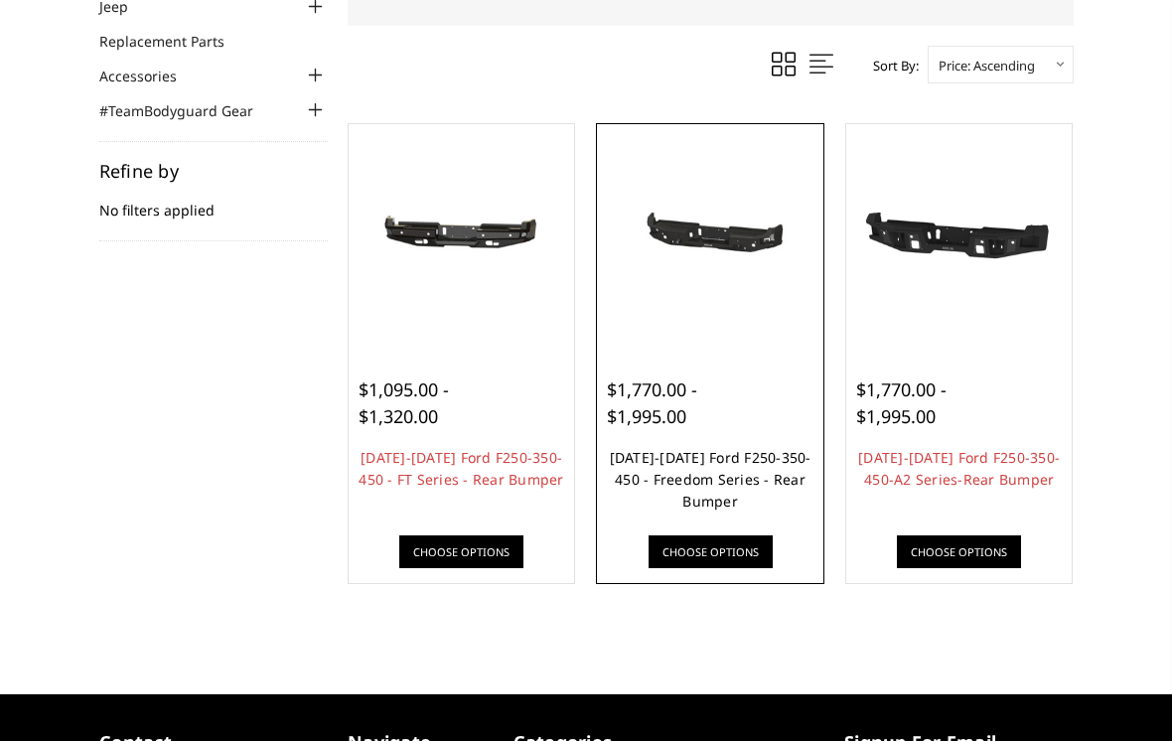
click at [726, 487] on link "[DATE]-[DATE] Ford F250-350-450 - Freedom Series - Rear Bumper" at bounding box center [711, 479] width 202 height 63
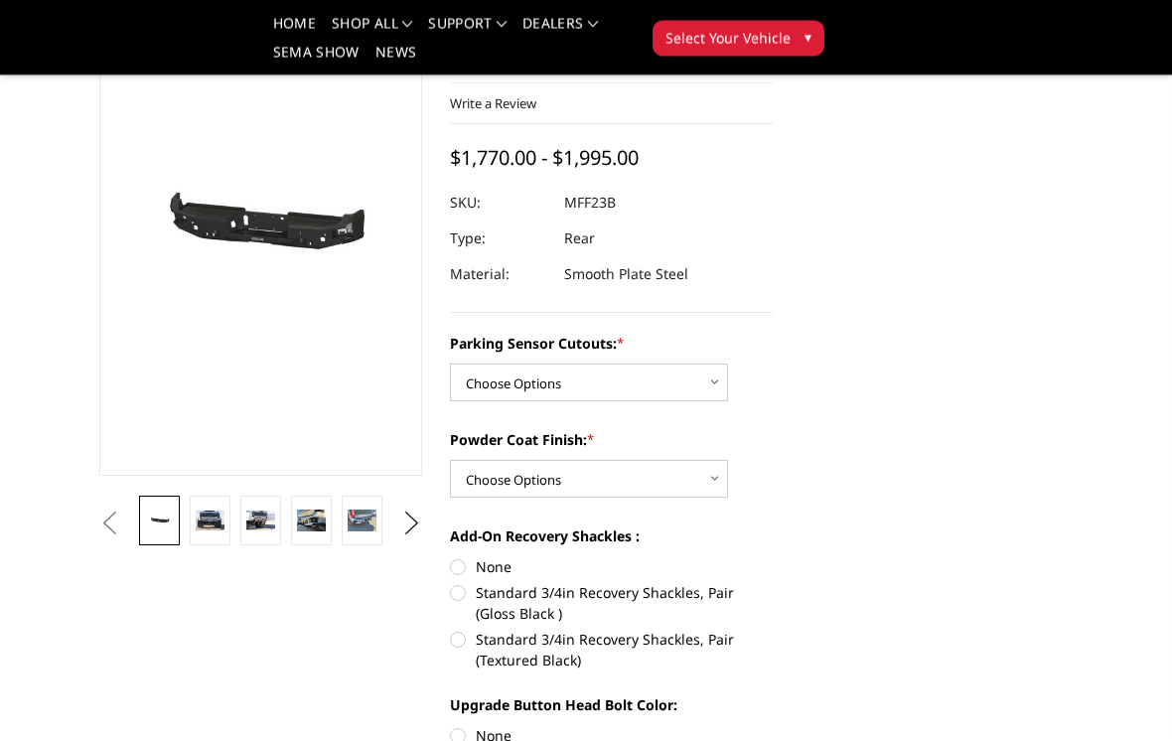
scroll to position [160, 0]
click at [214, 508] on link at bounding box center [210, 520] width 41 height 50
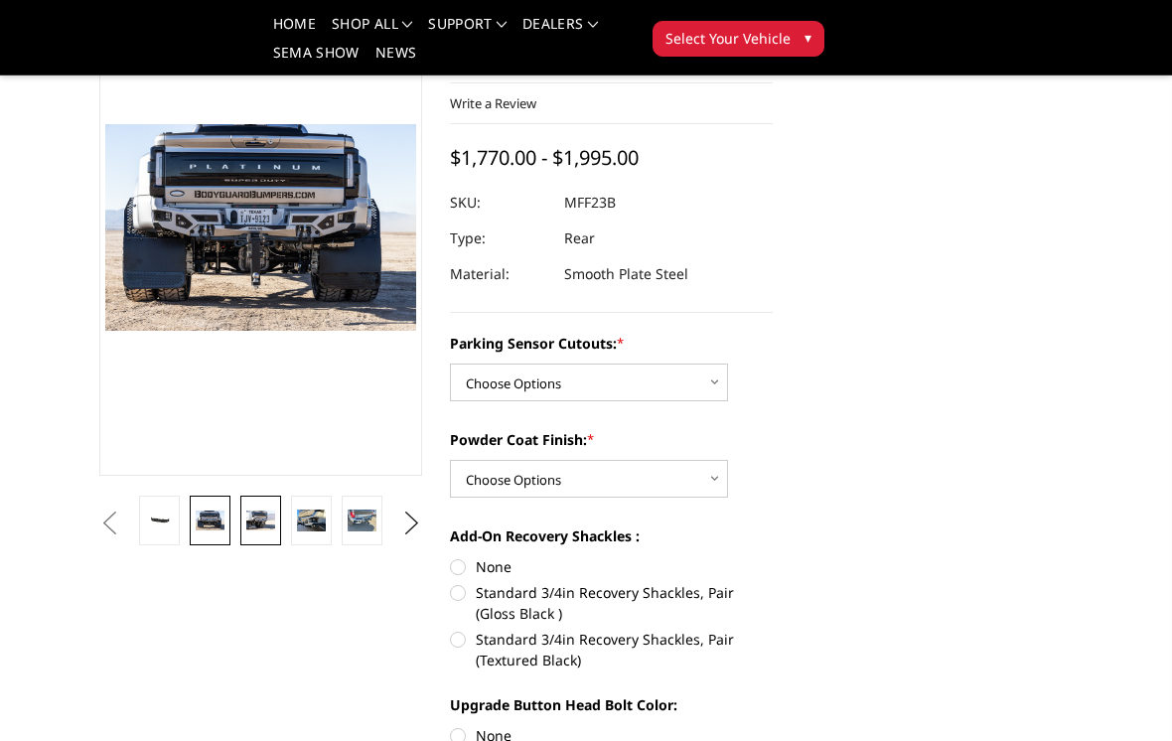
click at [276, 521] on link at bounding box center [260, 520] width 41 height 50
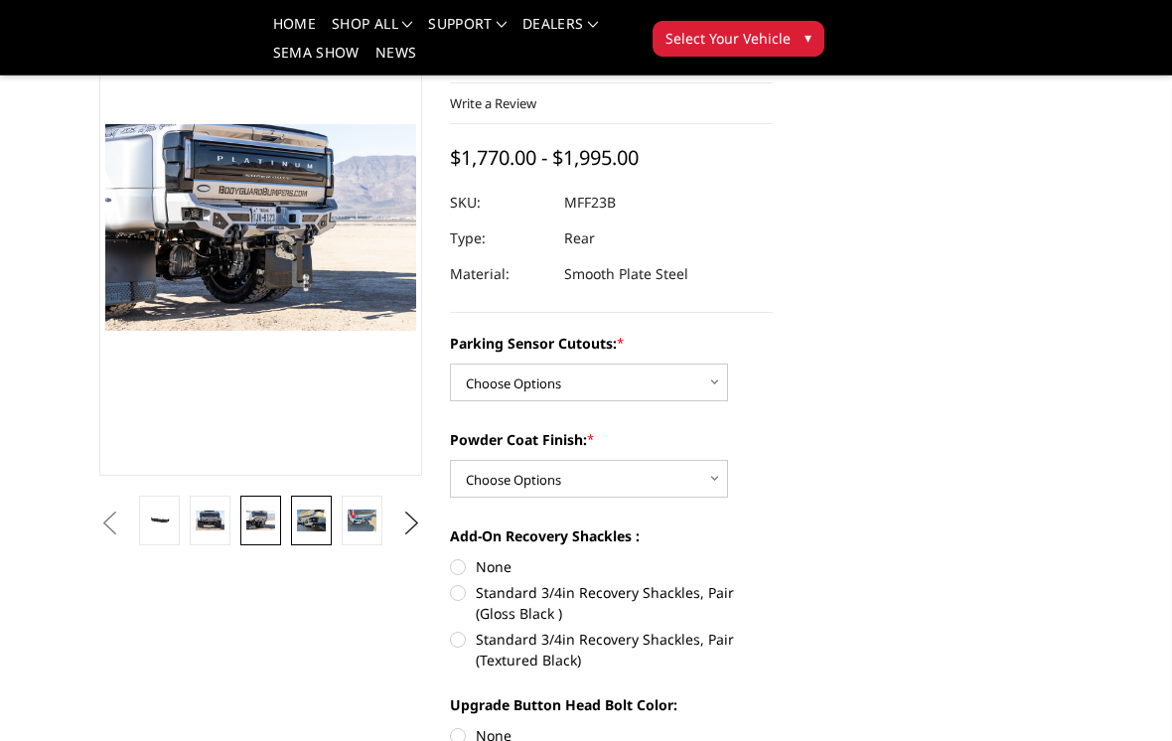
click at [307, 526] on img at bounding box center [311, 520] width 29 height 22
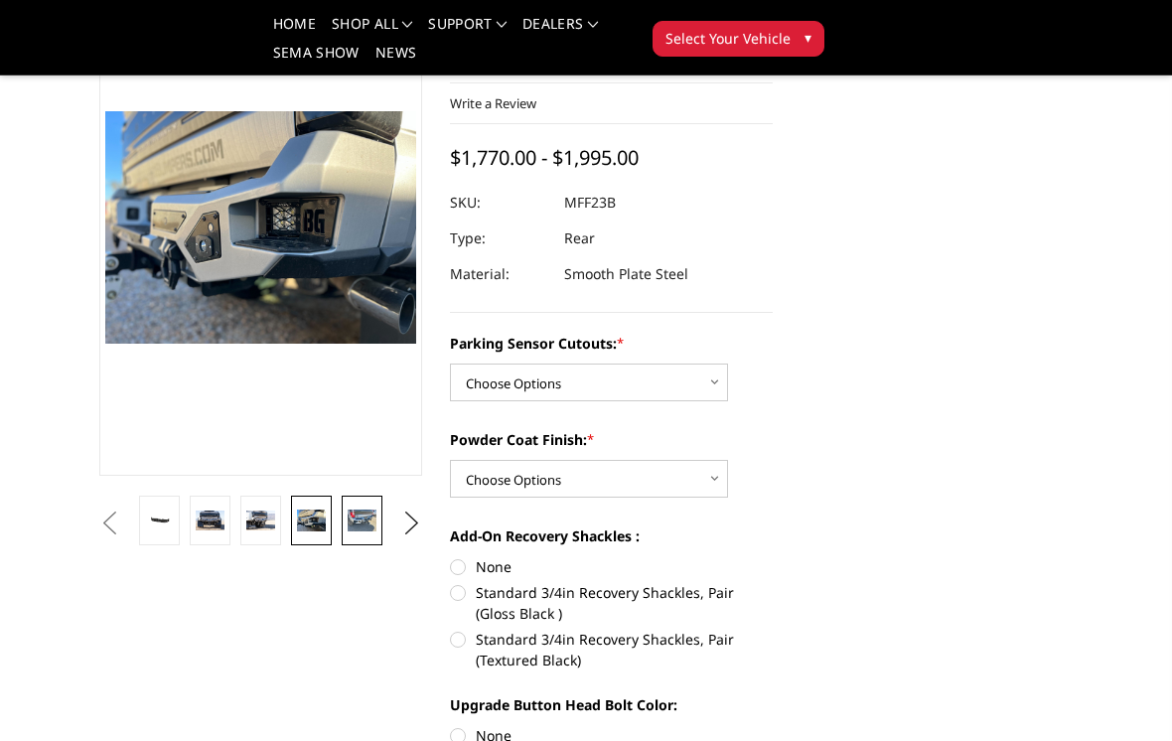
click at [343, 525] on link at bounding box center [362, 520] width 41 height 50
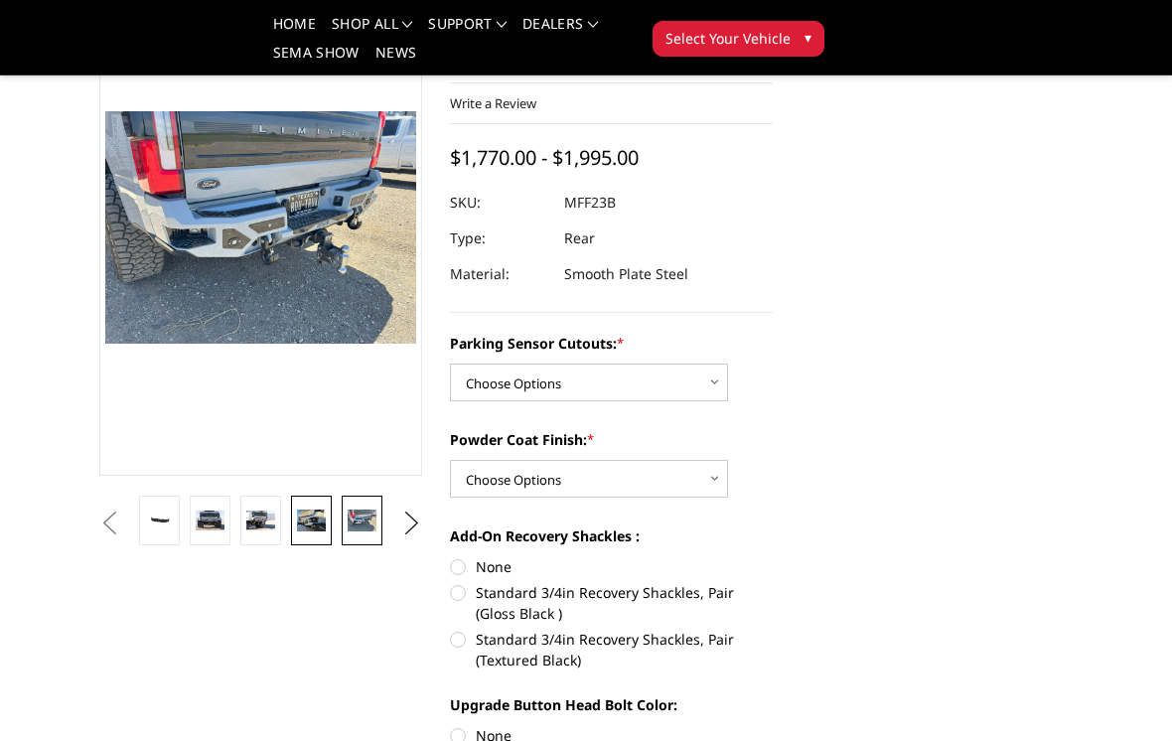
click at [293, 521] on link at bounding box center [311, 520] width 41 height 50
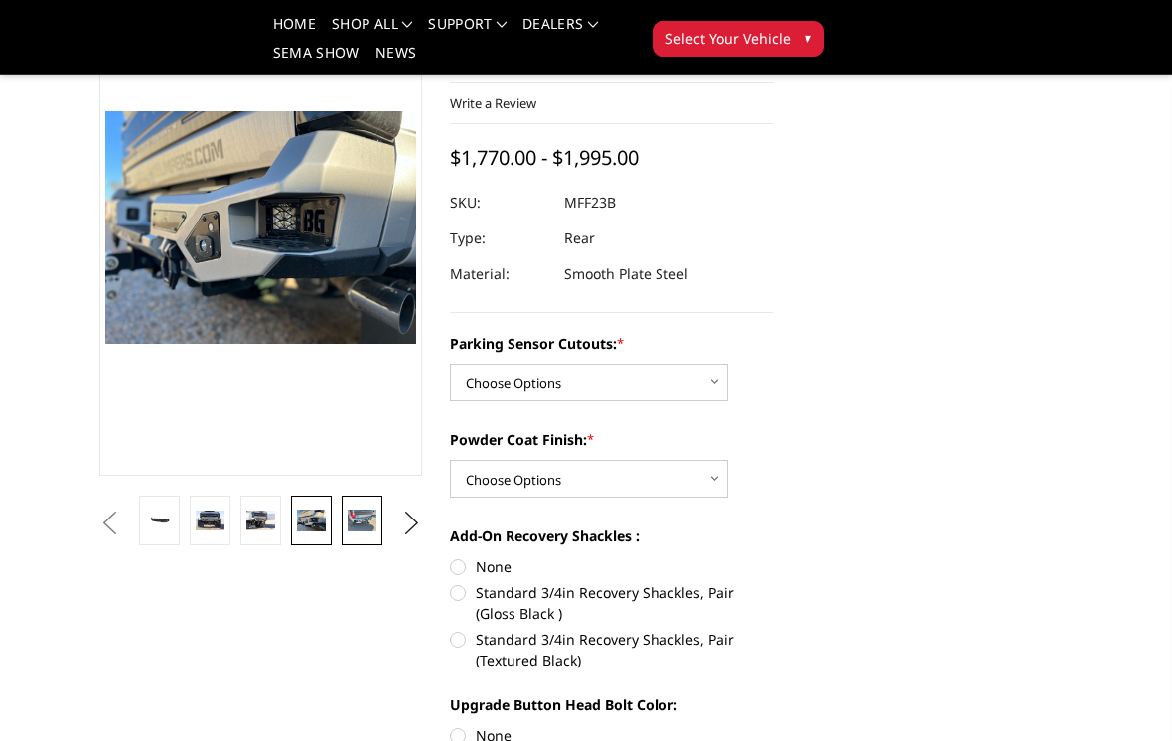
click at [353, 526] on img at bounding box center [362, 520] width 29 height 22
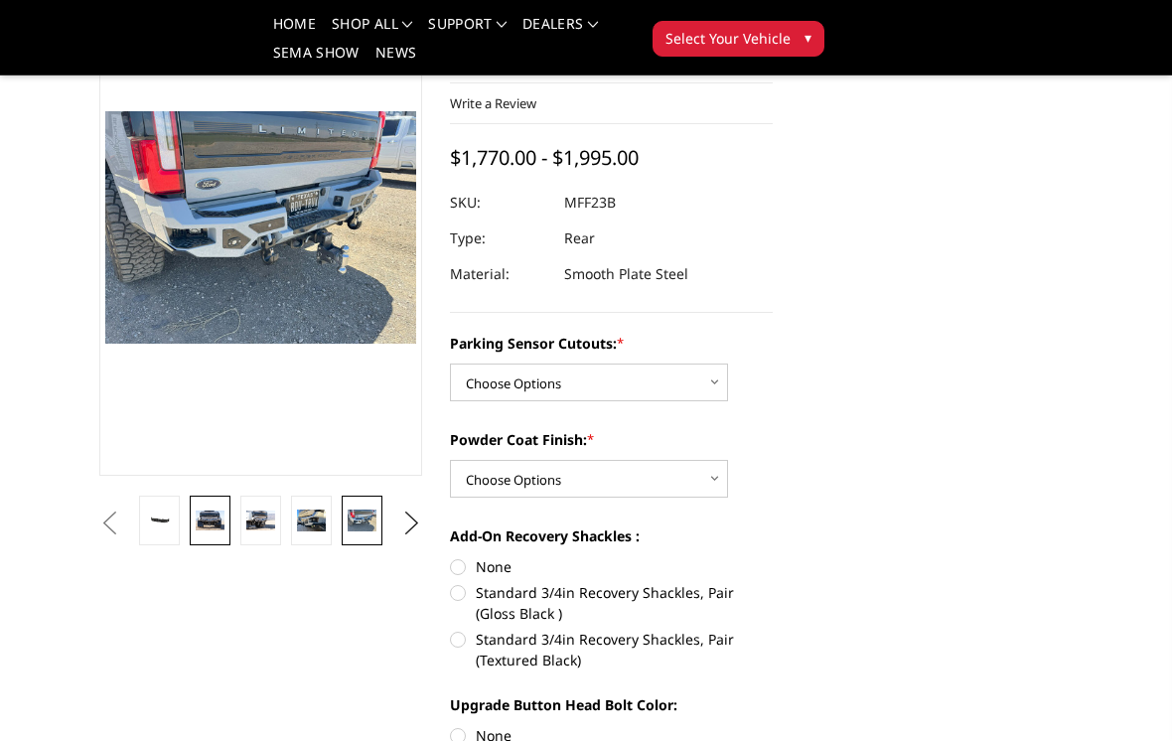
click at [216, 508] on link at bounding box center [210, 520] width 41 height 50
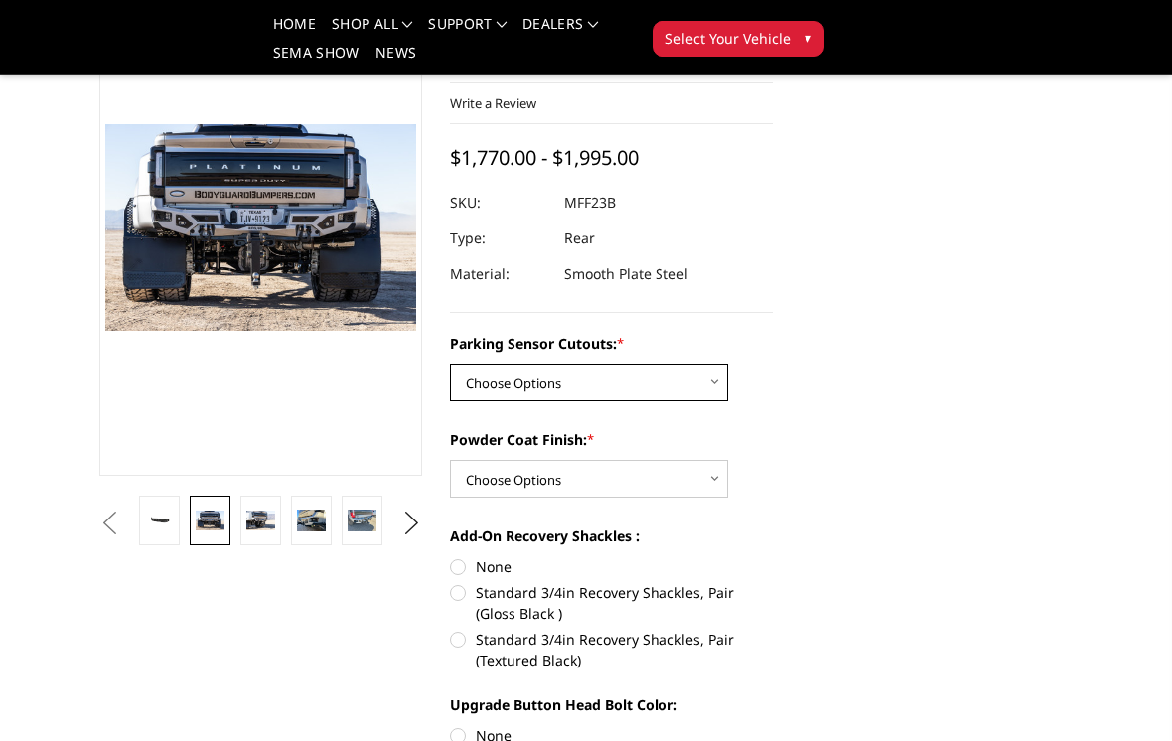
click at [696, 373] on select "Choose Options No - Without Parking Sensor Cutouts Yes - With Parking Sensor Cu…" at bounding box center [589, 382] width 278 height 38
select select "2559"
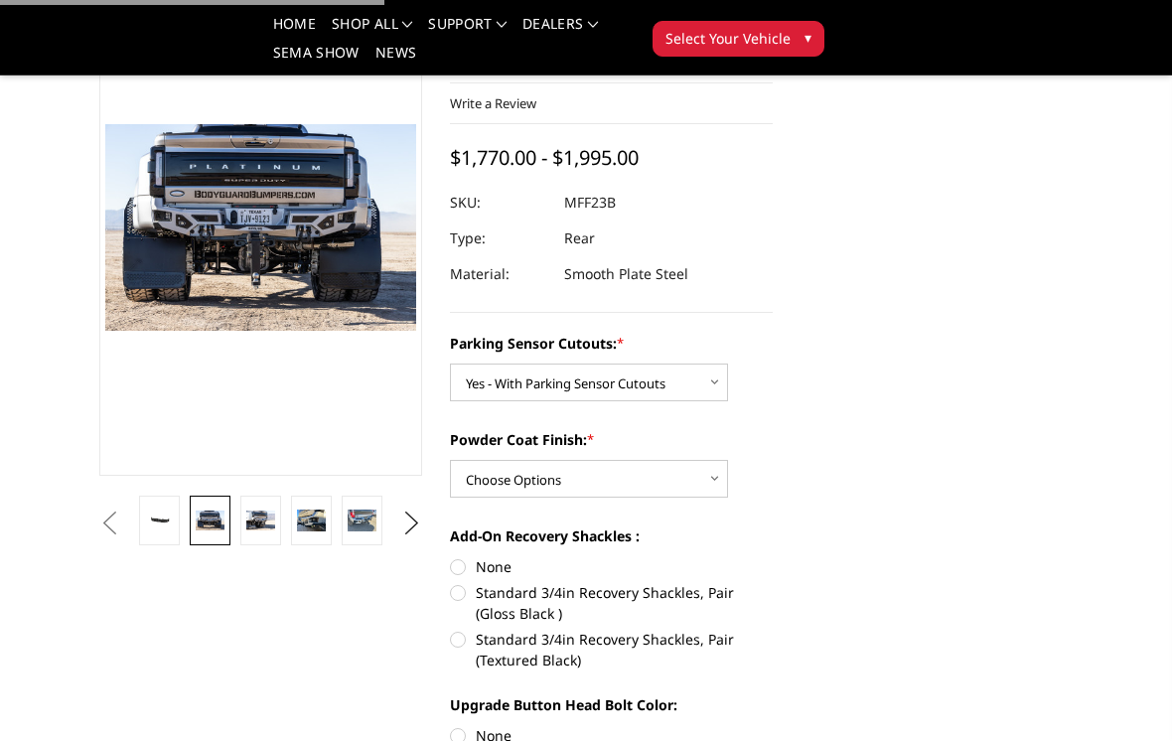
click at [643, 447] on label "Powder Coat Finish: *" at bounding box center [611, 439] width 323 height 21
click at [643, 460] on select "Choose Options Bare Metal Textured Black Powder Coat" at bounding box center [589, 479] width 278 height 38
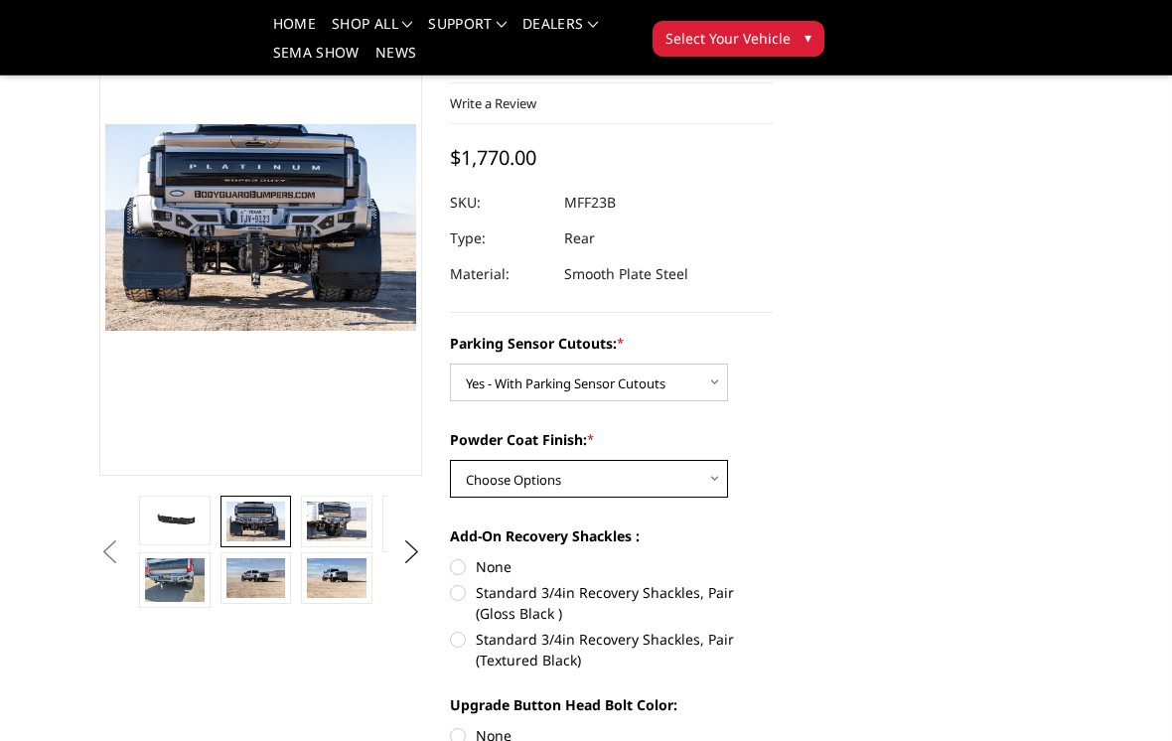
click at [648, 477] on select "Choose Options Bare Metal Textured Black Powder Coat" at bounding box center [589, 479] width 278 height 38
click at [652, 488] on select "Choose Options Bare Metal Textured Black Powder Coat" at bounding box center [589, 479] width 278 height 38
select select "2561"
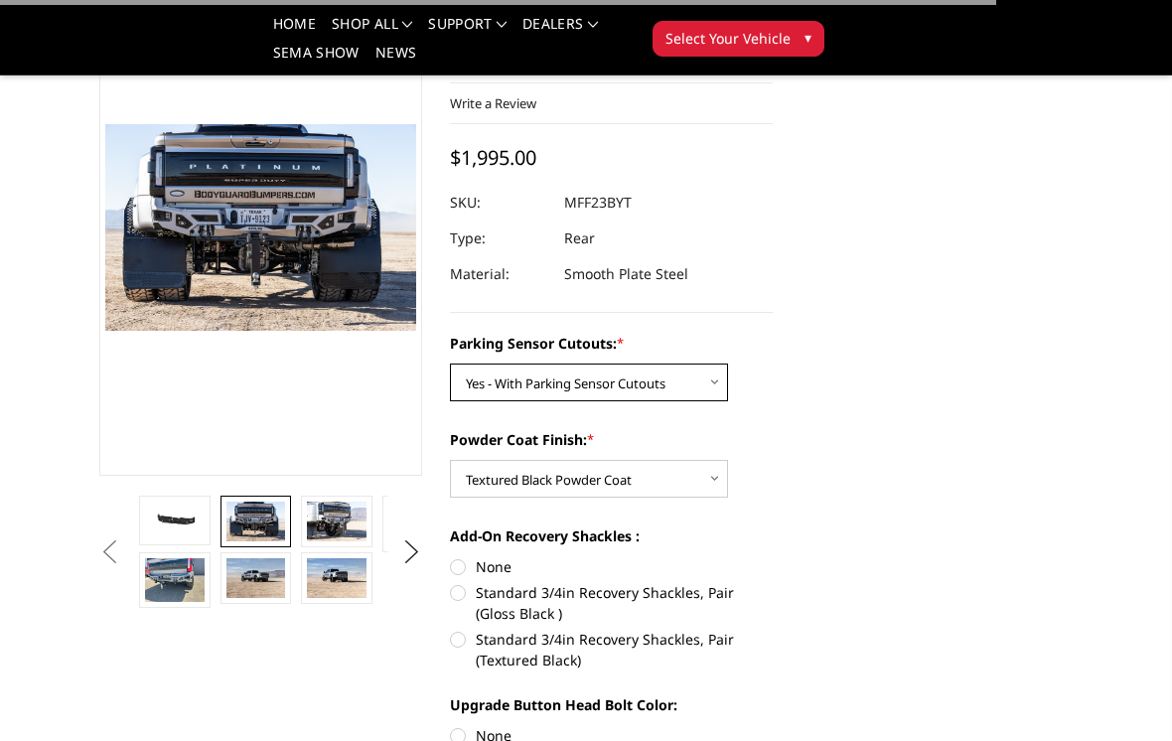
click at [665, 388] on select "Choose Options No - Without Parking Sensor Cutouts Yes - With Parking Sensor Cu…" at bounding box center [589, 382] width 278 height 38
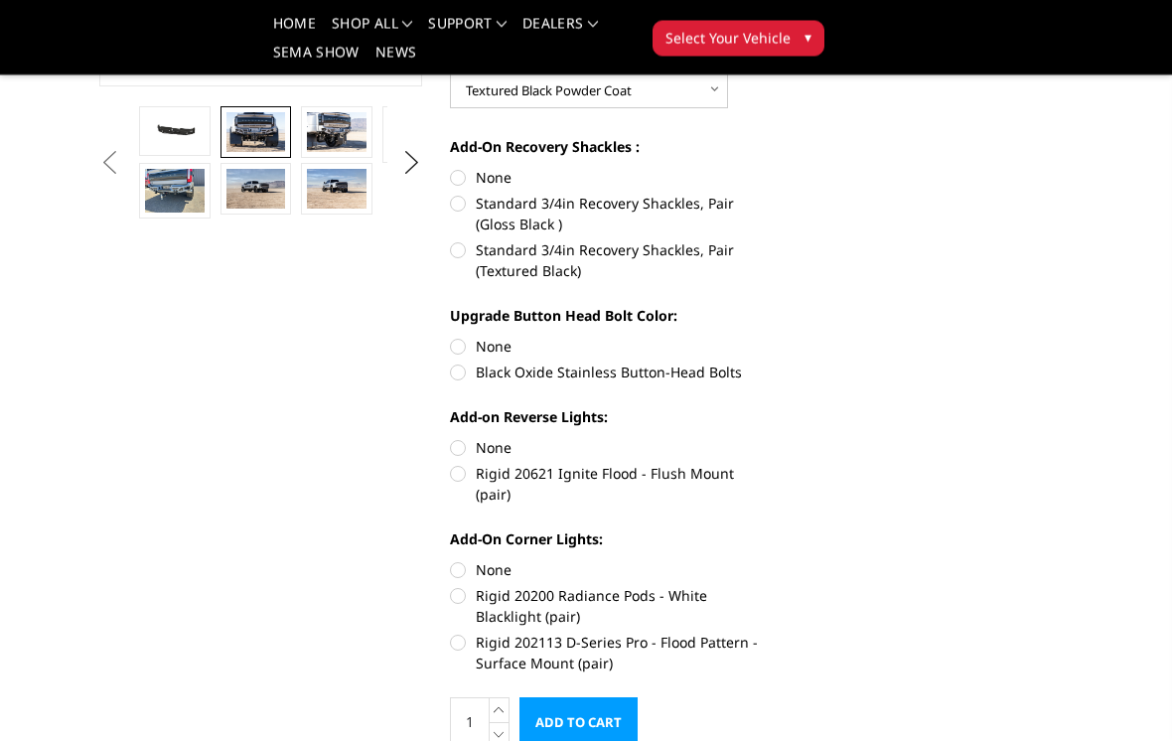
scroll to position [561, 0]
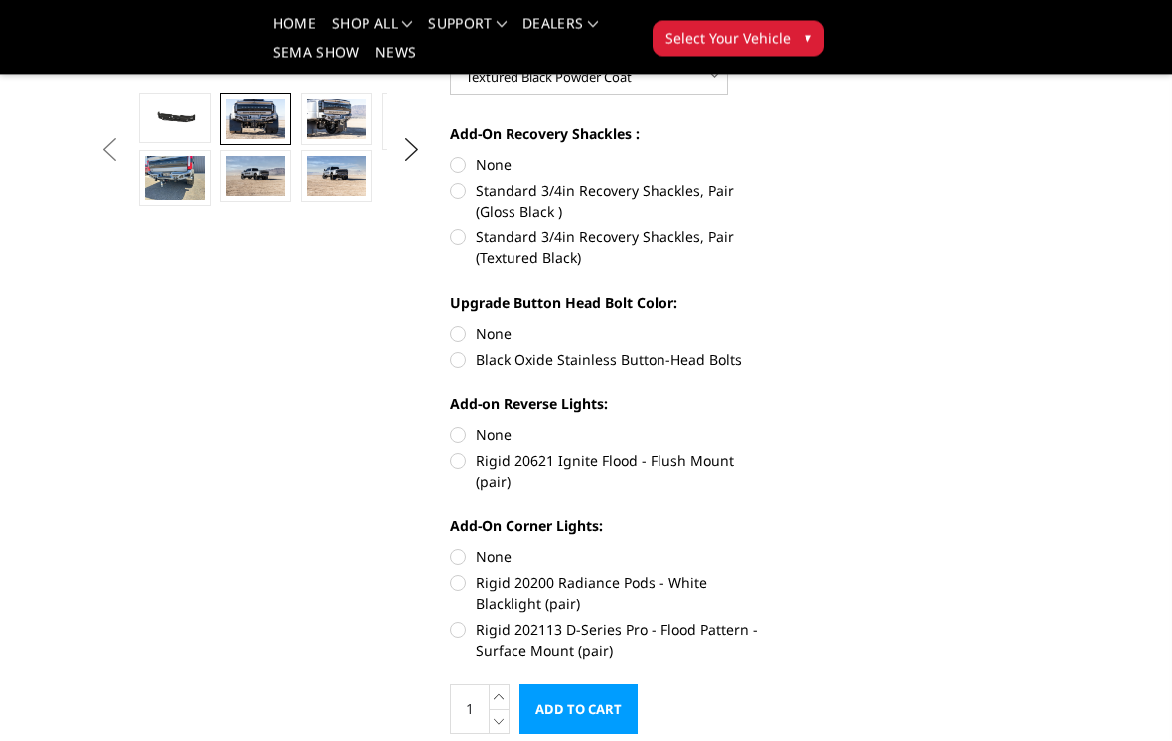
click at [614, 251] on label "Standard 3/4in Recovery Shackles, Pair (Textured Black)" at bounding box center [611, 248] width 323 height 42
click at [772, 182] on input "Standard 3/4in Recovery Shackles, Pair (Textured Black)" at bounding box center [772, 181] width 1 height 1
radio input "true"
click at [644, 366] on label "Black Oxide Stainless Button-Head Bolts" at bounding box center [611, 358] width 323 height 21
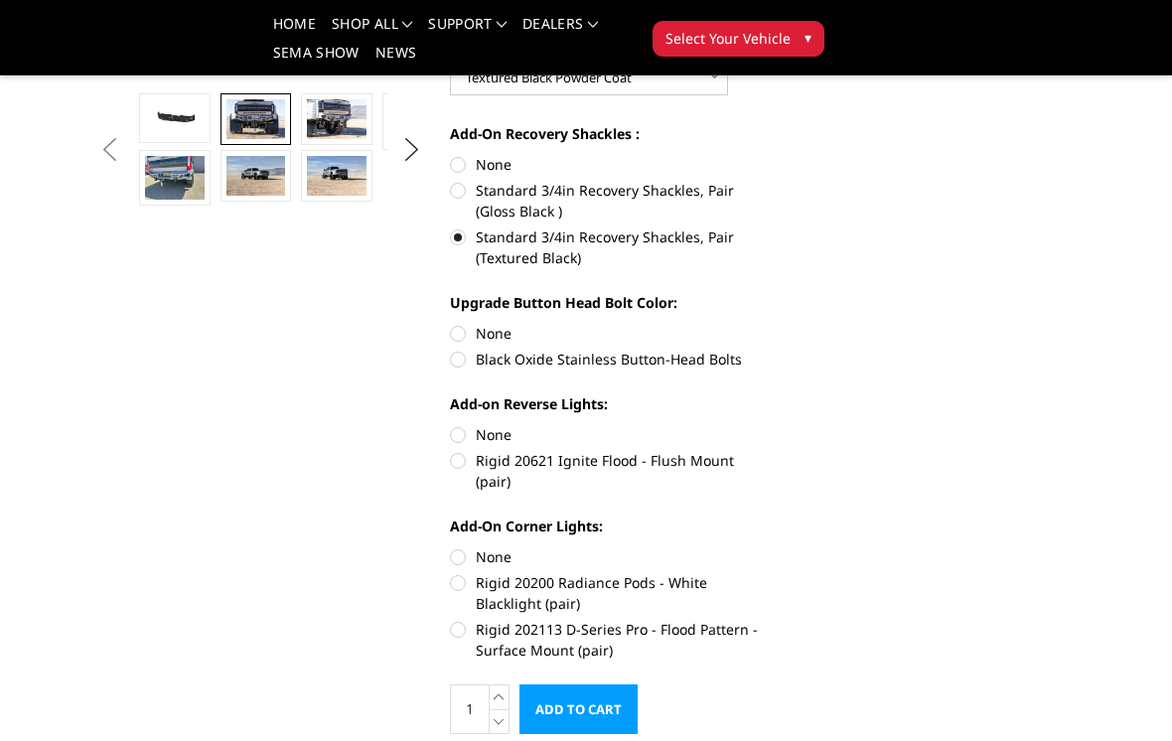
click at [772, 324] on input "Black Oxide Stainless Button-Head Bolts" at bounding box center [772, 323] width 1 height 1
radio input "true"
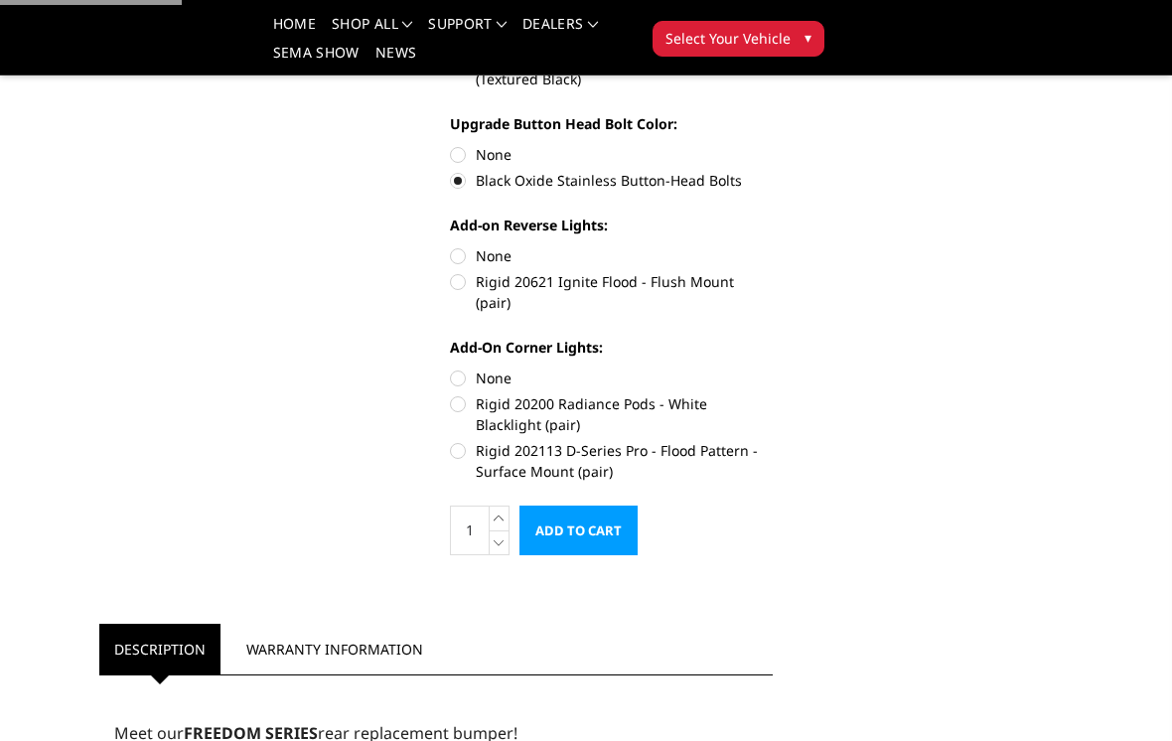
scroll to position [750, 0]
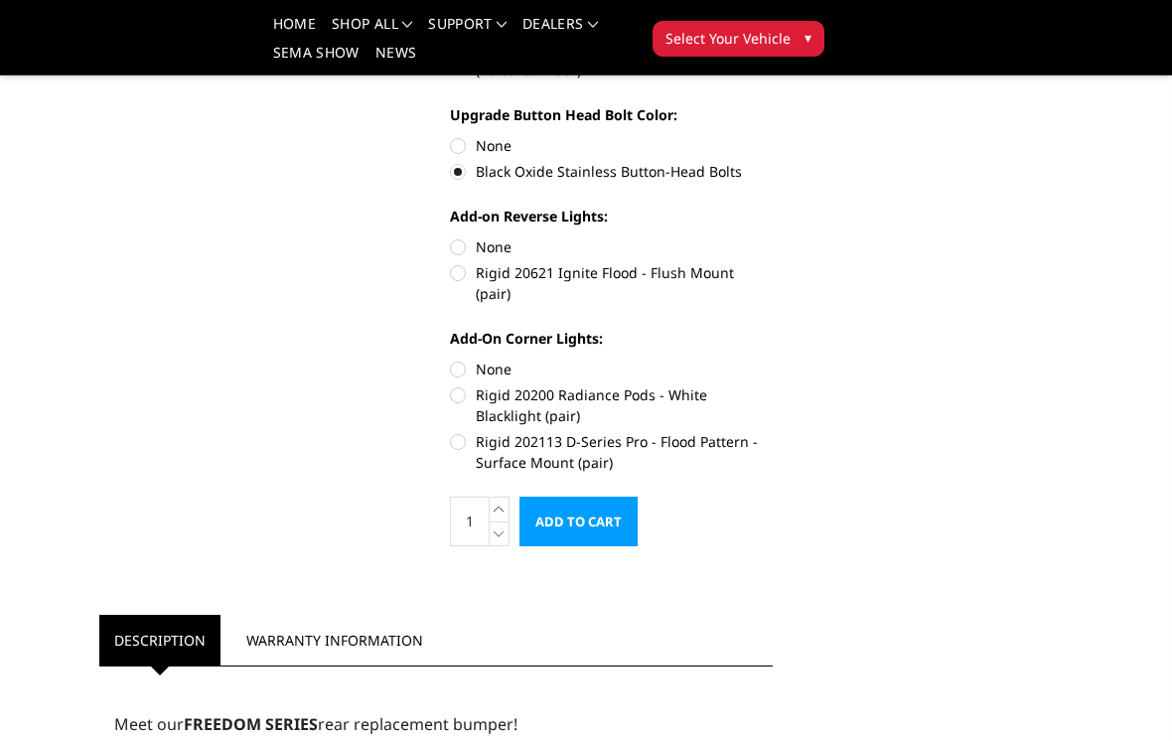
click at [708, 275] on label "Rigid 20621 Ignite Flood - Flush Mount (pair)" at bounding box center [611, 283] width 323 height 42
click at [772, 237] on input "Rigid 20621 Ignite Flood - Flush Mount (pair)" at bounding box center [772, 236] width 1 height 1
radio input "true"
click at [708, 431] on label "Rigid 202113 D-Series Pro - Flood Pattern - Surface Mount (pair)" at bounding box center [611, 452] width 323 height 42
click at [772, 385] on input "Rigid 202113 D-Series Pro - Flood Pattern - Surface Mount (pair)" at bounding box center [772, 384] width 1 height 1
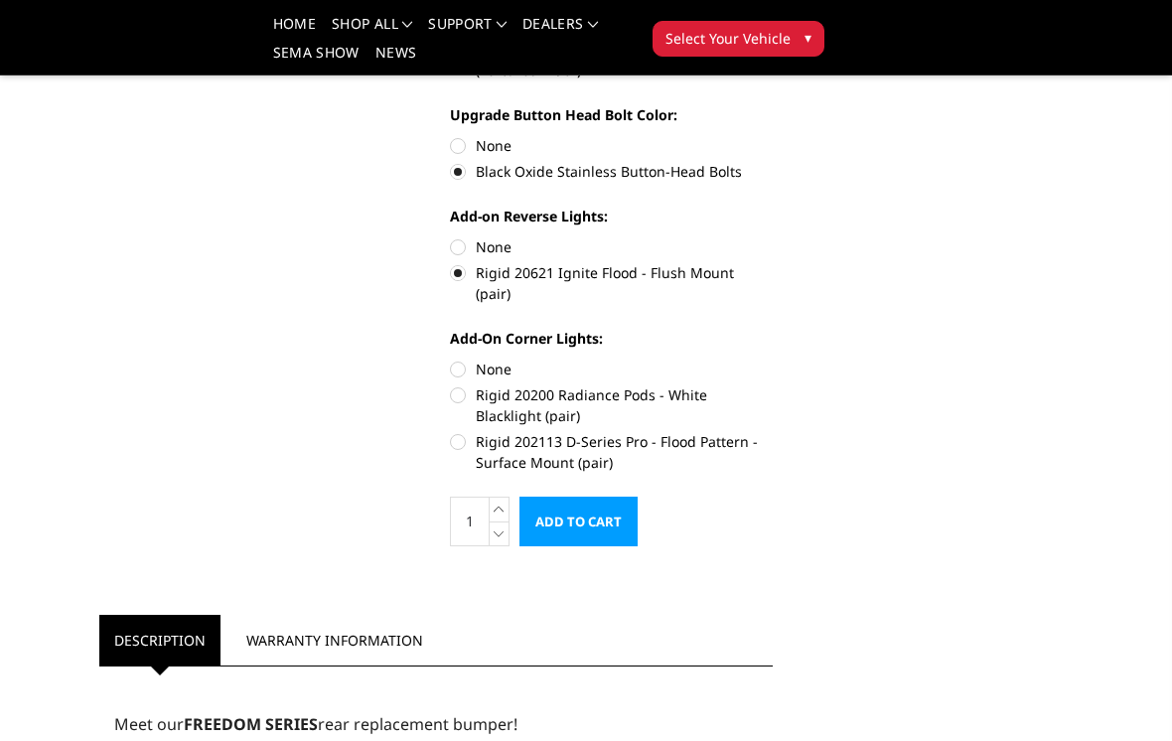
radio input "true"
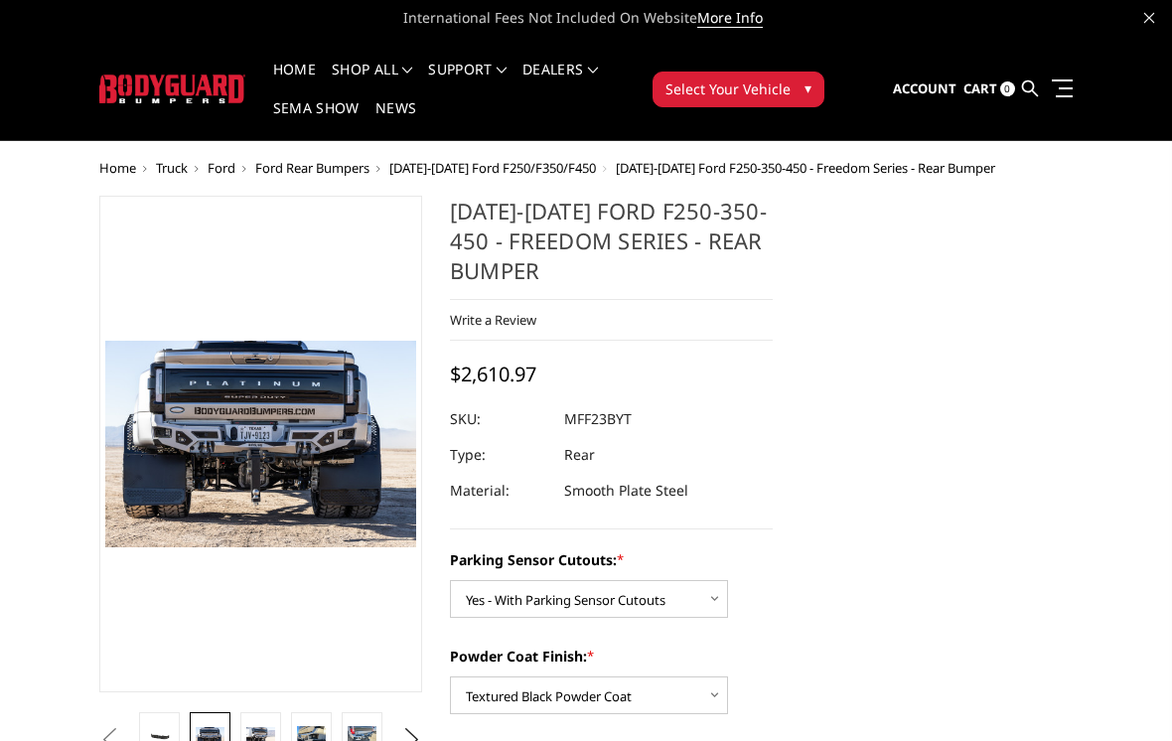
scroll to position [0, 0]
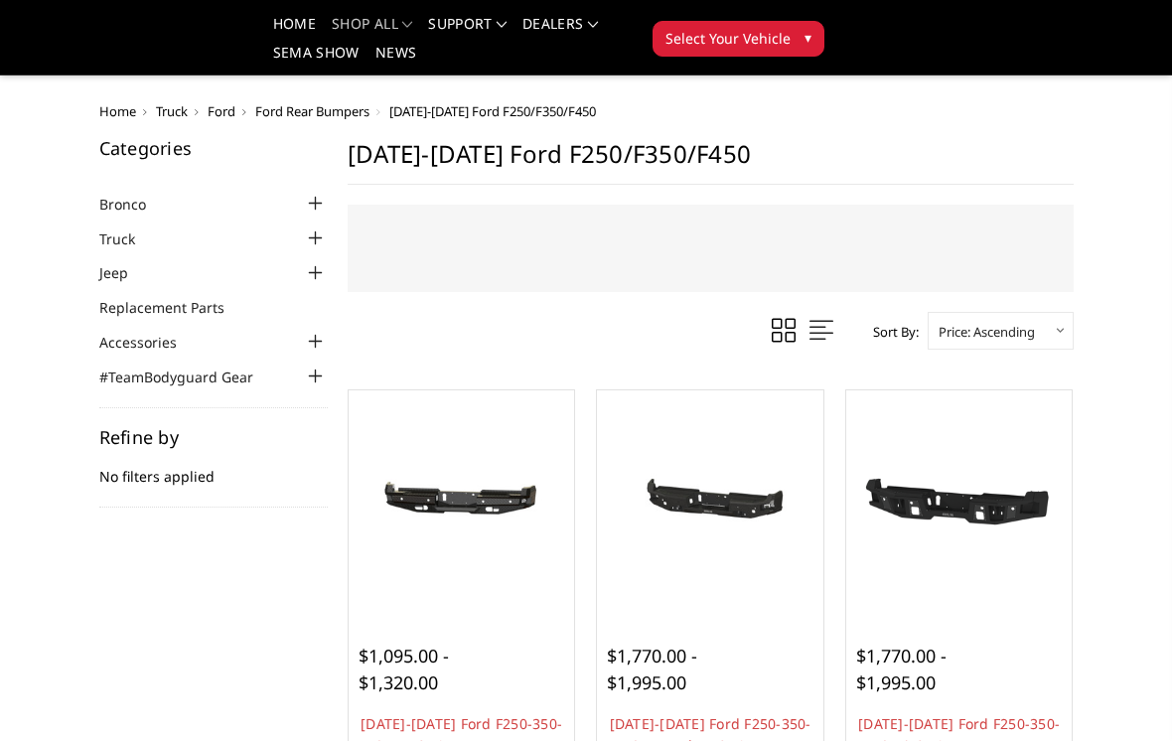
scroll to position [325, 0]
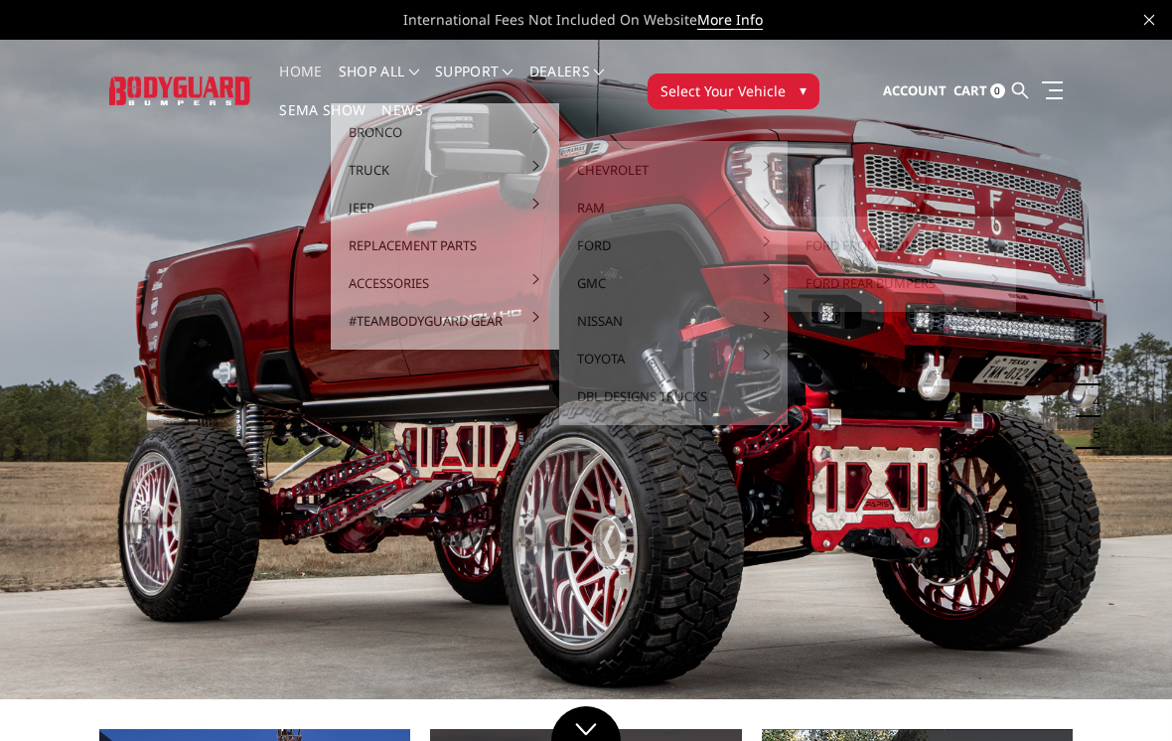
click at [1076, 184] on div "Previous Next 1 2 3 4 5" at bounding box center [586, 685] width 1172 height 1291
